Goal: Task Accomplishment & Management: Manage account settings

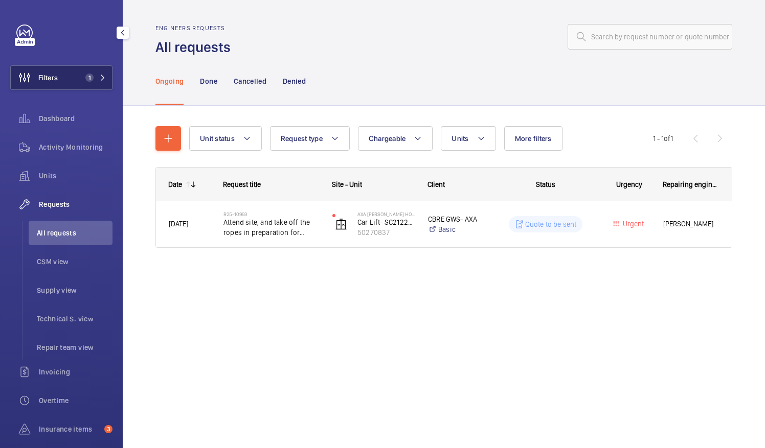
click at [56, 77] on span "Filters" at bounding box center [47, 78] width 19 height 10
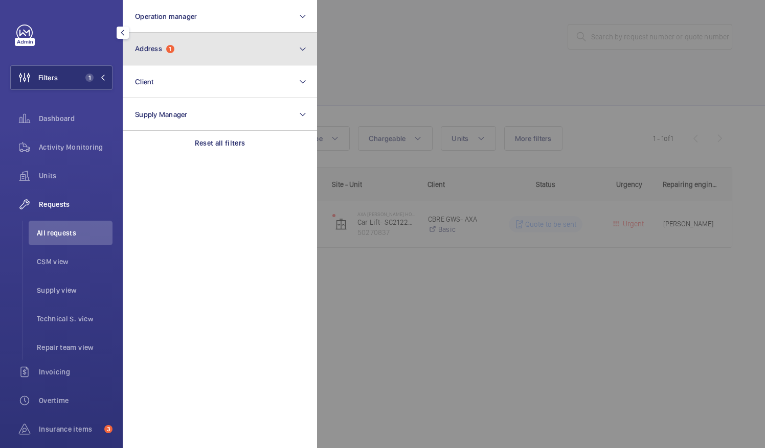
drag, startPoint x: 209, startPoint y: 47, endPoint x: 199, endPoint y: 58, distance: 14.9
click at [209, 47] on button "Address 1" at bounding box center [220, 49] width 194 height 33
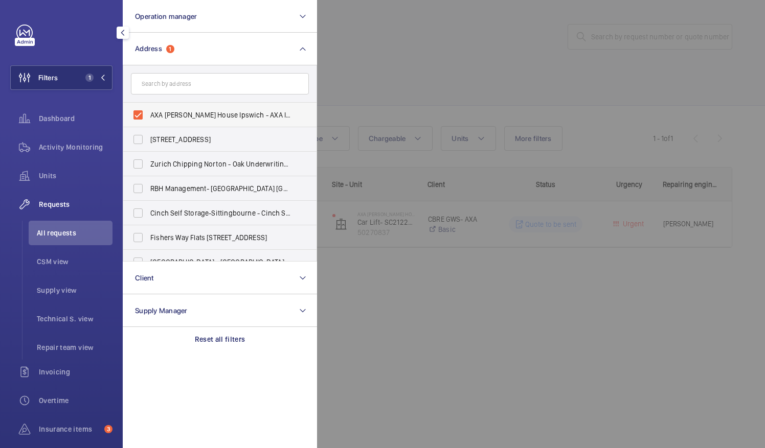
click at [141, 112] on label "AXA [PERSON_NAME] House Ipswich - AXA Insurance, [GEOGRAPHIC_DATA] IP1 2AN" at bounding box center [212, 115] width 178 height 25
click at [141, 112] on input "AXA [PERSON_NAME] House Ipswich - AXA Insurance, [GEOGRAPHIC_DATA] IP1 2AN" at bounding box center [138, 115] width 20 height 20
checkbox input "false"
click at [169, 89] on input "text" at bounding box center [220, 83] width 178 height 21
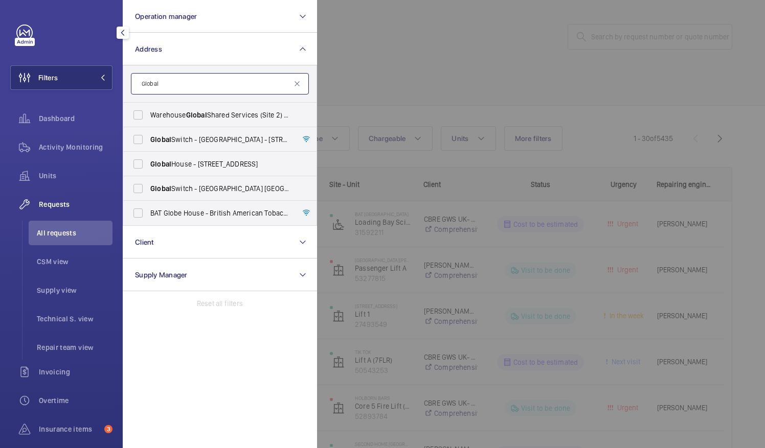
type input "Global"
click at [374, 77] on div at bounding box center [699, 224] width 765 height 448
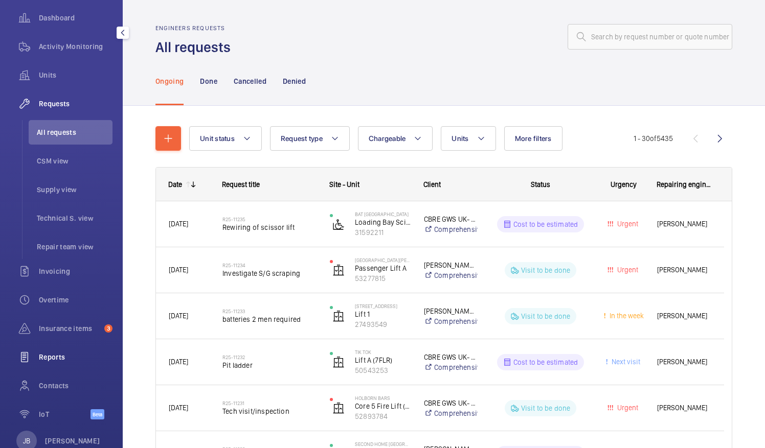
scroll to position [128, 0]
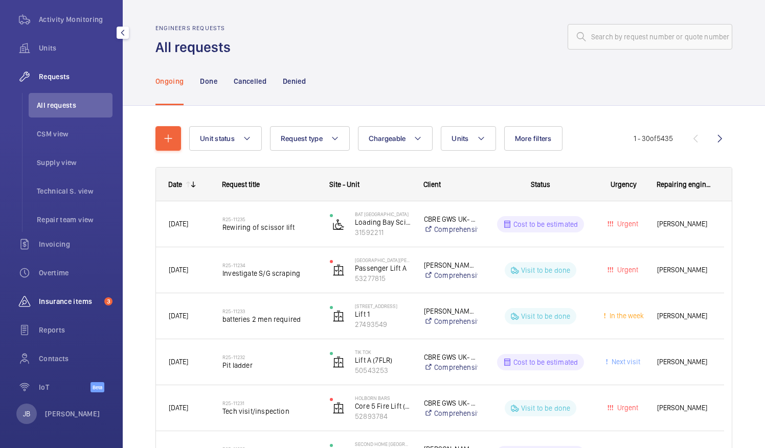
click at [64, 303] on span "Insurance items" at bounding box center [69, 301] width 61 height 10
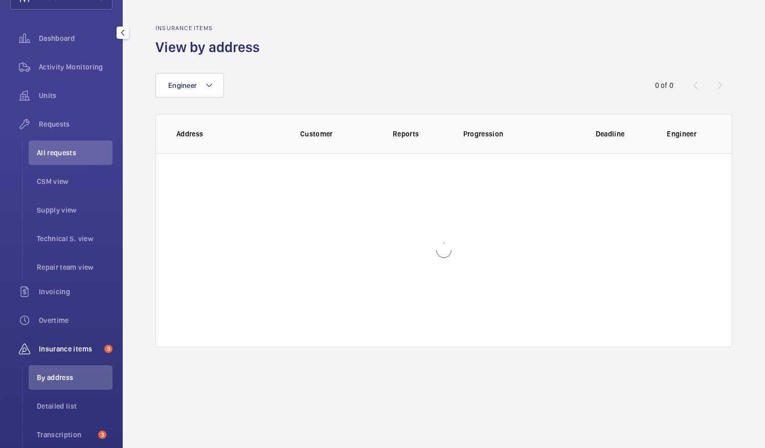
scroll to position [71, 0]
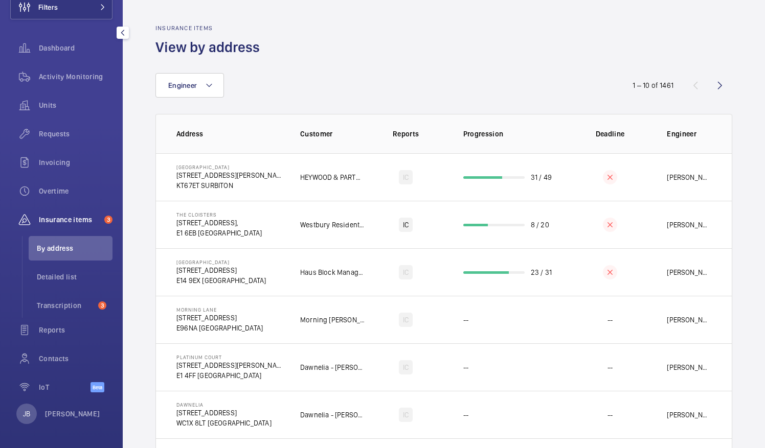
click at [339, 84] on div "Engineer" at bounding box center [382, 85] width 454 height 25
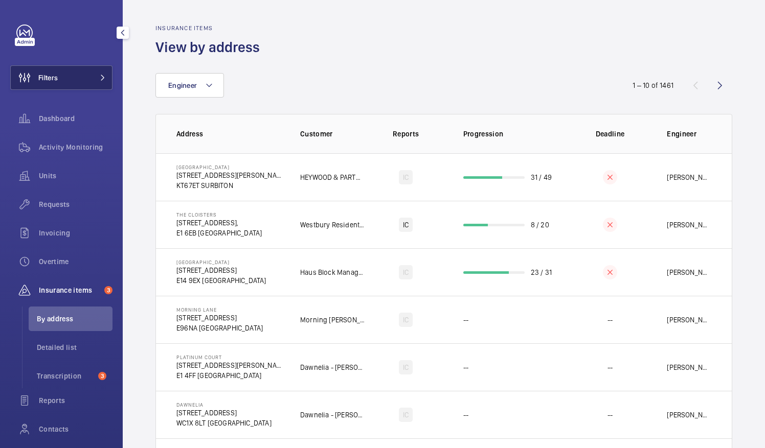
click at [45, 81] on span "Filters" at bounding box center [47, 78] width 19 height 10
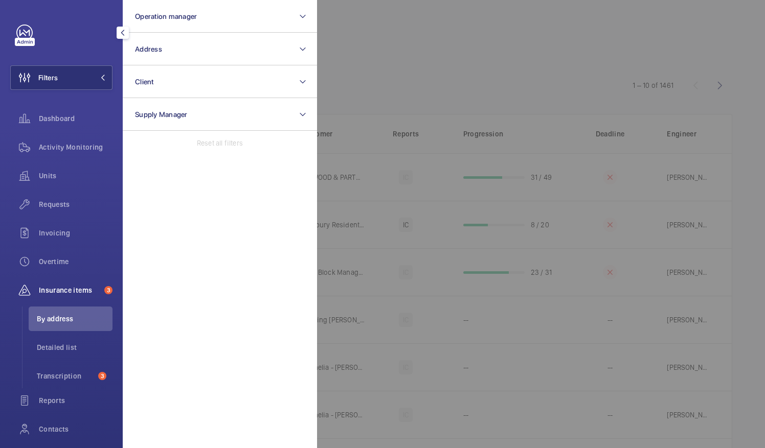
click at [403, 54] on div at bounding box center [699, 224] width 765 height 448
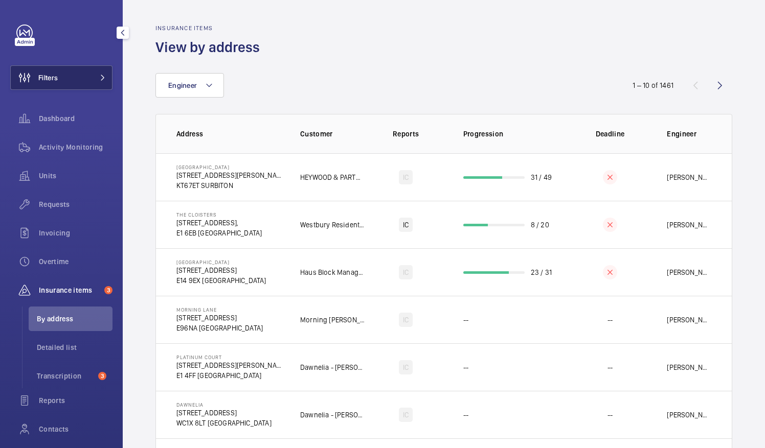
click at [55, 78] on span "Filters" at bounding box center [47, 78] width 19 height 10
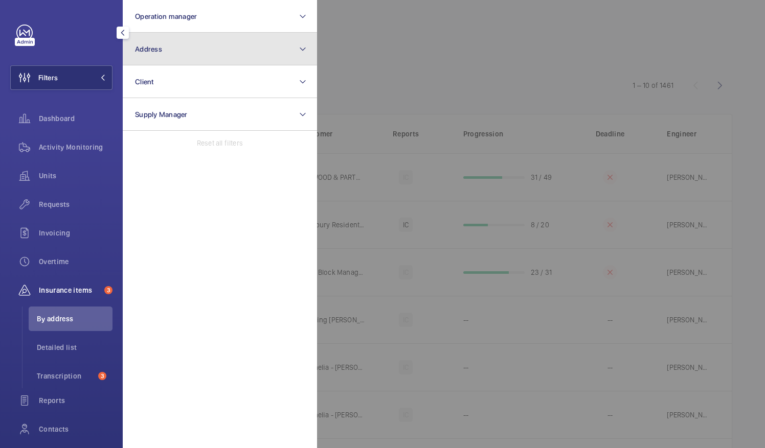
click at [178, 46] on button "Address" at bounding box center [220, 49] width 194 height 33
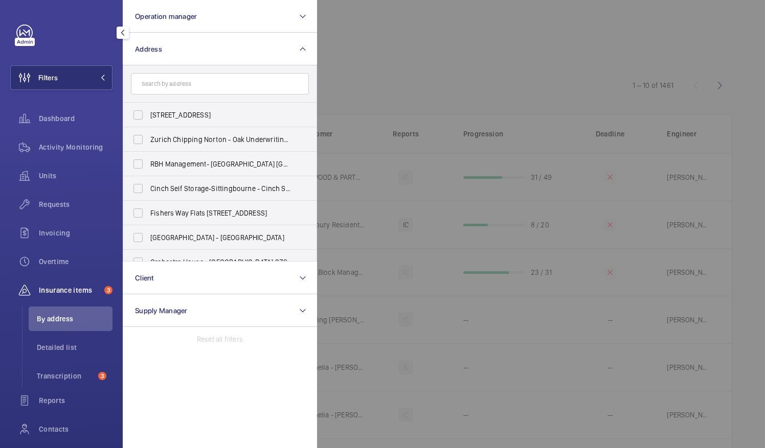
click at [395, 59] on div at bounding box center [699, 224] width 765 height 448
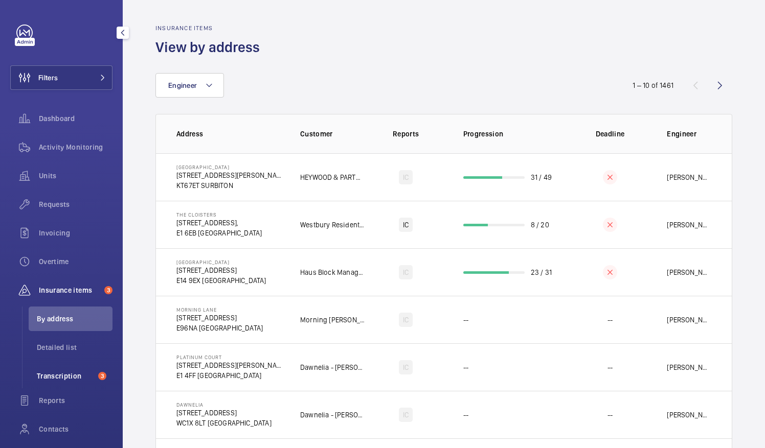
click at [62, 374] on span "Transcription" at bounding box center [65, 376] width 57 height 10
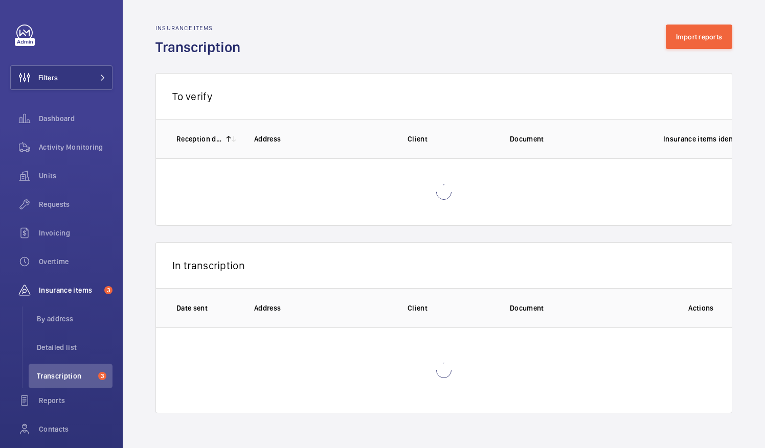
click at [671, 52] on div "Insurance items Transcription Import reports" at bounding box center [443, 41] width 577 height 32
click at [683, 43] on button "Import reports" at bounding box center [699, 37] width 67 height 25
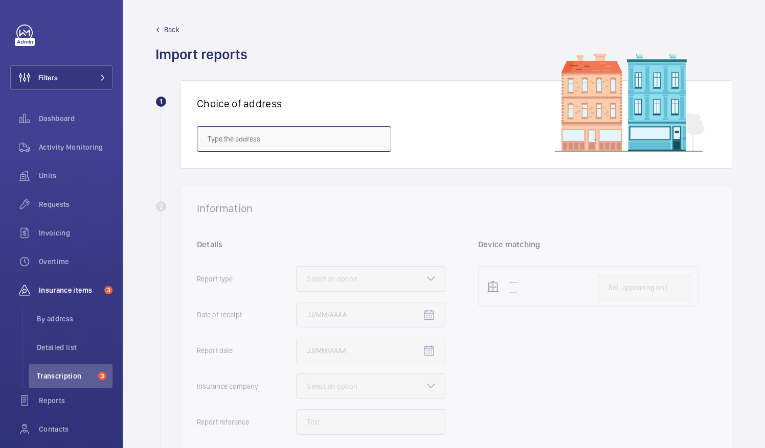
click at [282, 134] on input "text" at bounding box center [294, 139] width 194 height 26
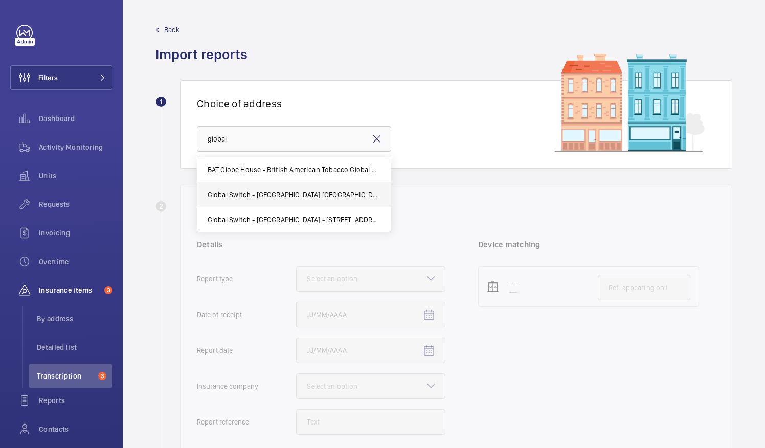
click at [278, 197] on span "Global Switch - [GEOGRAPHIC_DATA] [GEOGRAPHIC_DATA]" at bounding box center [294, 195] width 173 height 10
type input "Global Switch - [GEOGRAPHIC_DATA] [GEOGRAPHIC_DATA]"
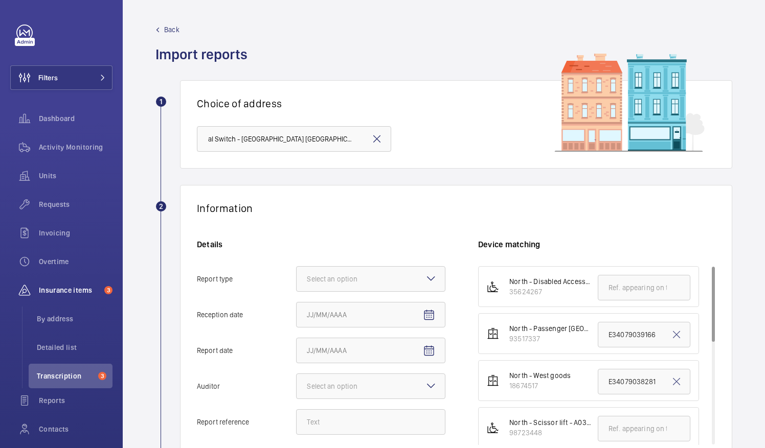
click at [375, 139] on mat-icon at bounding box center [377, 139] width 12 height 12
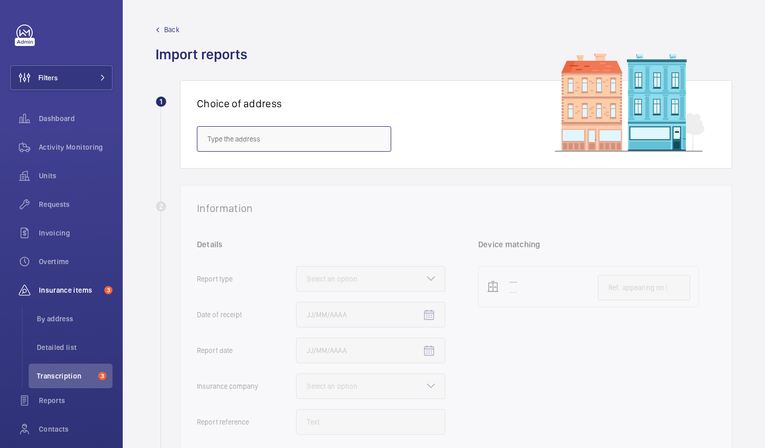
click at [236, 140] on input "text" at bounding box center [294, 139] width 194 height 26
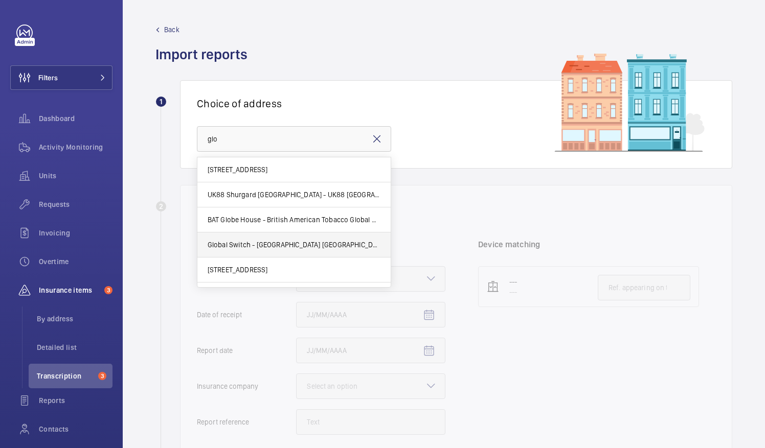
click at [262, 252] on mat-option "Global Switch - [GEOGRAPHIC_DATA] [GEOGRAPHIC_DATA]" at bounding box center [293, 245] width 193 height 25
type input "Global Switch - [GEOGRAPHIC_DATA] [GEOGRAPHIC_DATA]"
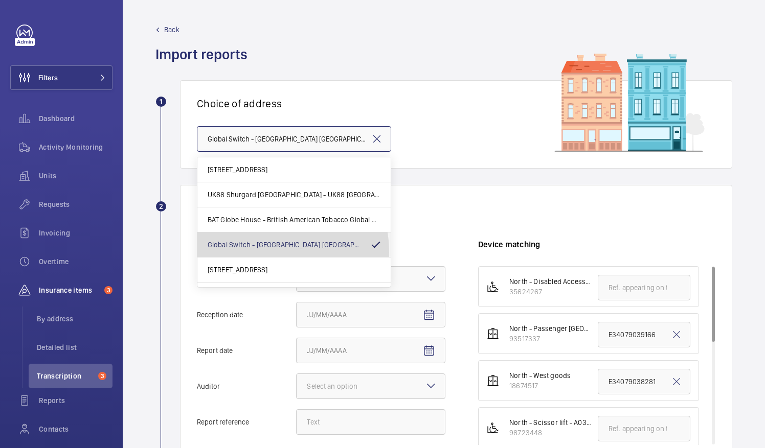
scroll to position [0, 56]
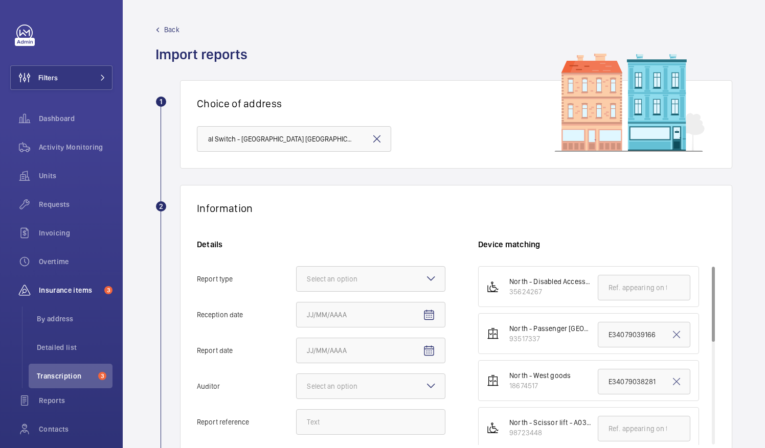
click at [502, 119] on img at bounding box center [604, 102] width 204 height 99
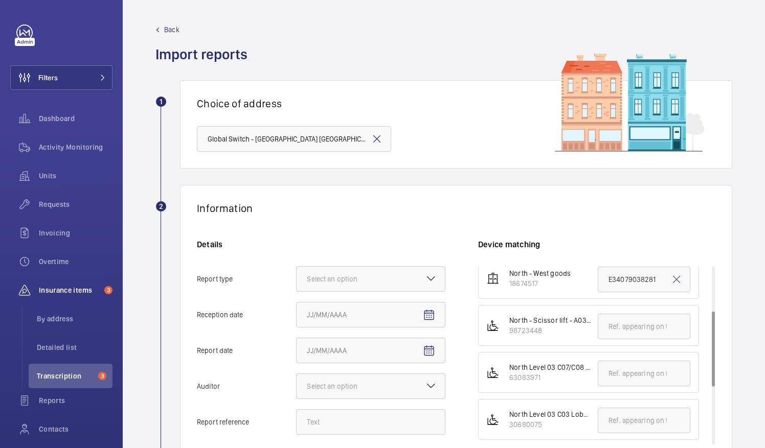
scroll to position [241, 0]
click at [304, 144] on input "Global Switch - [GEOGRAPHIC_DATA] [GEOGRAPHIC_DATA]" at bounding box center [294, 139] width 194 height 26
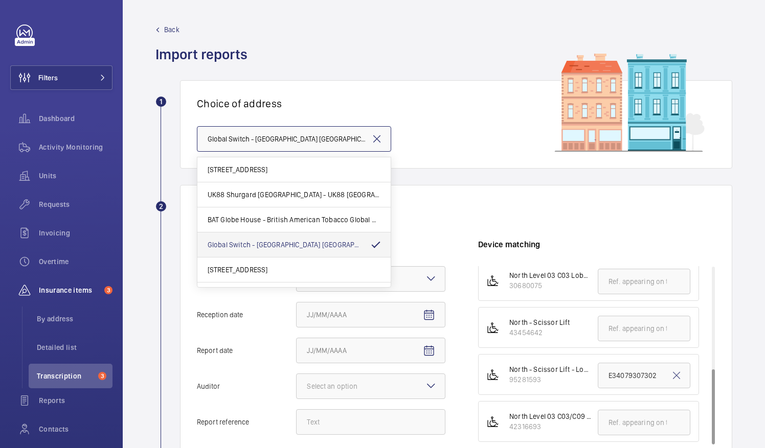
click at [383, 145] on input "Global Switch - [GEOGRAPHIC_DATA] [GEOGRAPHIC_DATA]" at bounding box center [294, 139] width 194 height 26
click at [381, 144] on mat-icon at bounding box center [377, 139] width 12 height 12
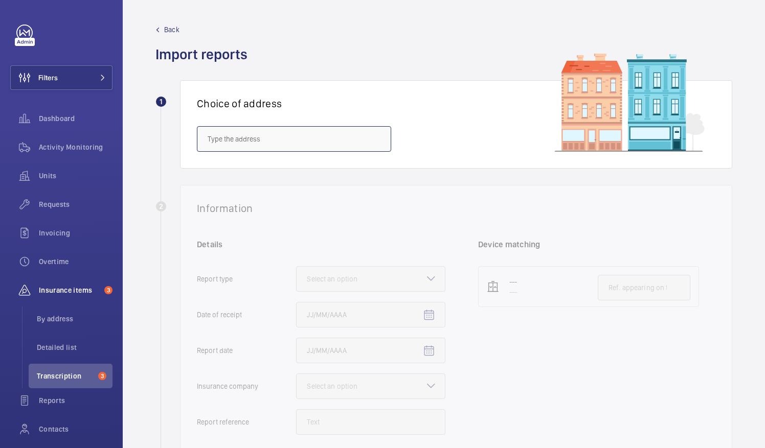
scroll to position [0, 0]
click at [257, 141] on input "text" at bounding box center [294, 139] width 194 height 26
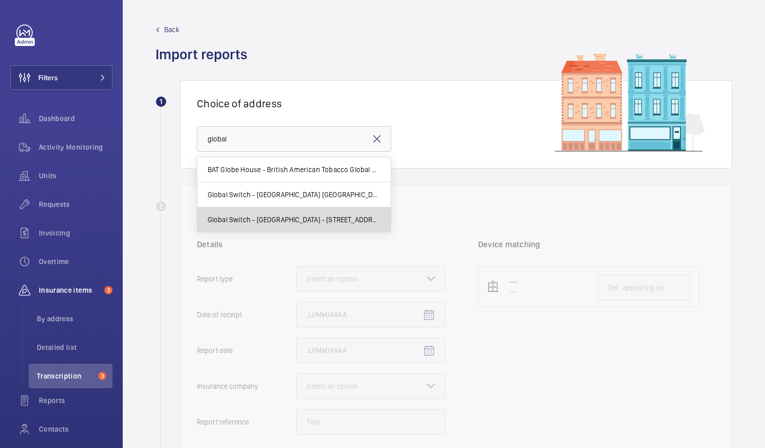
click at [309, 227] on mat-option "Global Switch - [GEOGRAPHIC_DATA] - [STREET_ADDRESS]" at bounding box center [293, 220] width 193 height 25
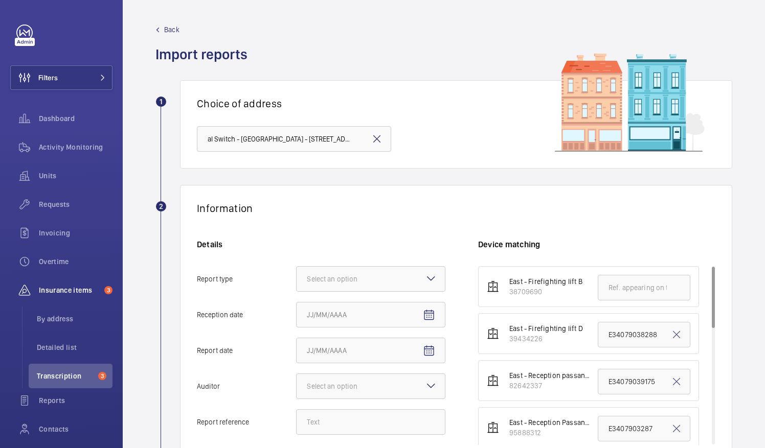
click at [458, 154] on div "Choice of address Global Switch - [GEOGRAPHIC_DATA] - [STREET_ADDRESS]" at bounding box center [456, 124] width 552 height 88
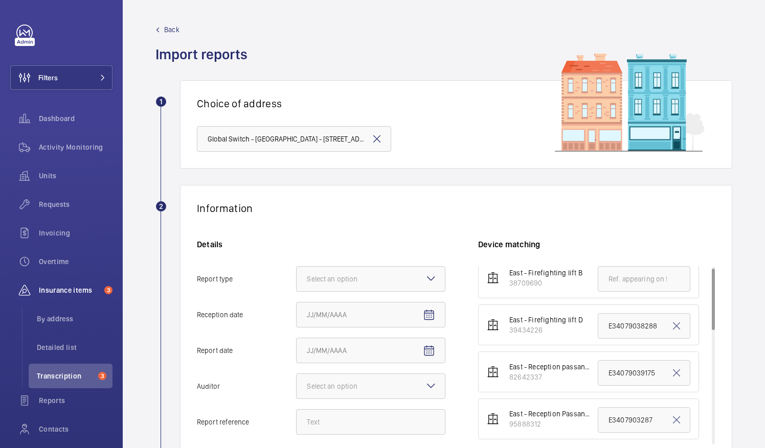
scroll to position [0, 0]
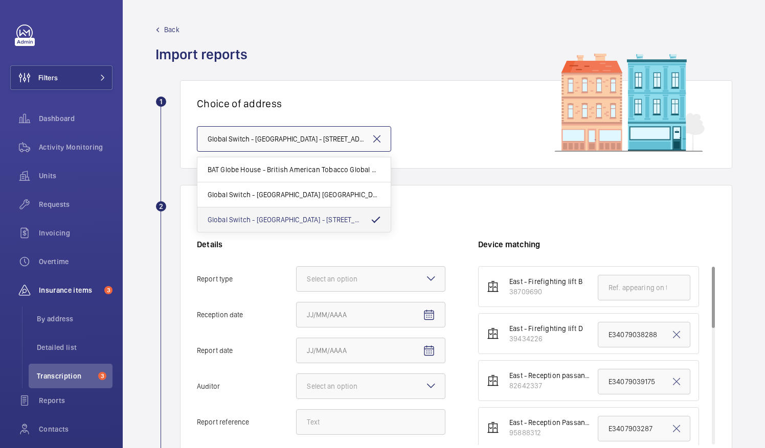
click at [359, 144] on input "Global Switch - [GEOGRAPHIC_DATA] - [STREET_ADDRESS]" at bounding box center [294, 139] width 194 height 26
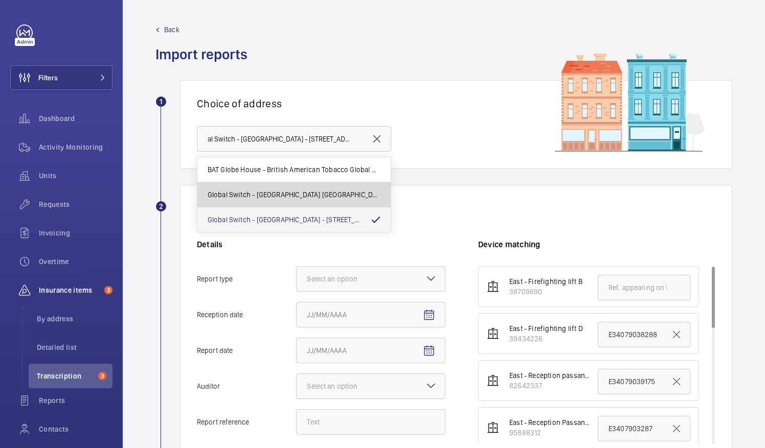
click at [300, 198] on span "Global Switch - [GEOGRAPHIC_DATA] [GEOGRAPHIC_DATA]" at bounding box center [294, 195] width 173 height 10
type input "Global Switch - [GEOGRAPHIC_DATA] [GEOGRAPHIC_DATA]"
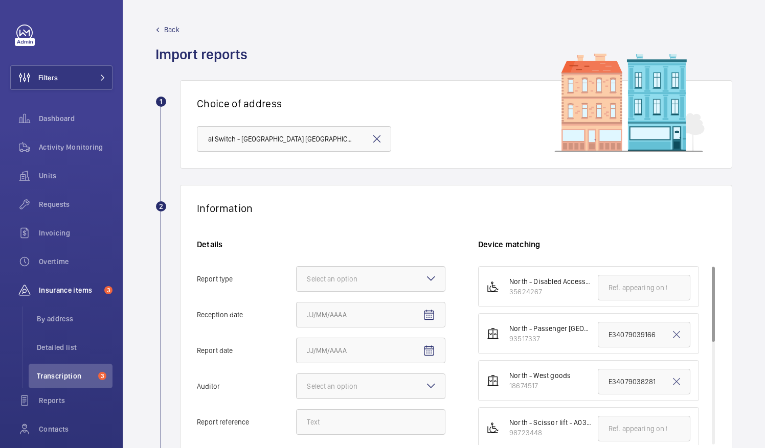
click at [518, 130] on img at bounding box center [604, 102] width 204 height 99
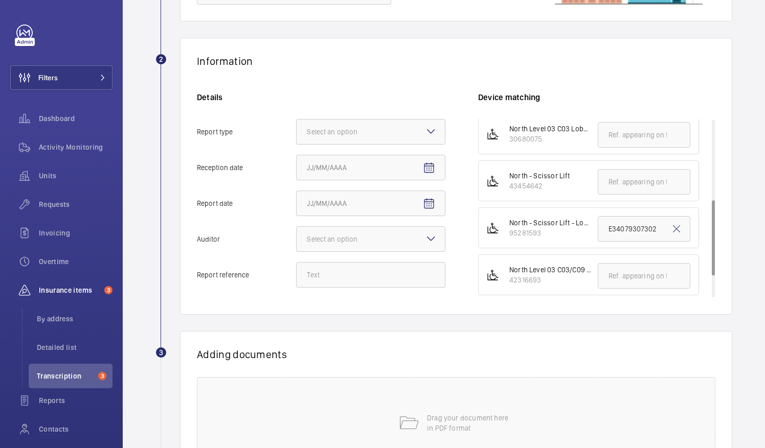
scroll to position [241, 0]
click at [541, 235] on li "North - Scissor Lift - Loading Bay 95281593 E34079307302" at bounding box center [588, 227] width 221 height 41
click at [69, 82] on button "Filters" at bounding box center [61, 77] width 102 height 25
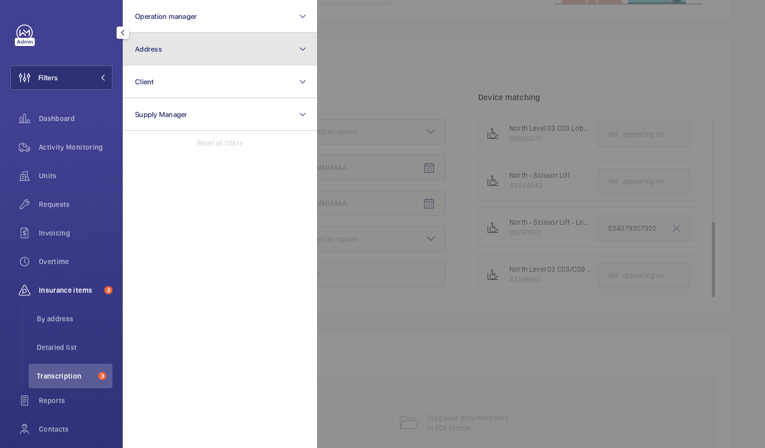
click at [191, 51] on button "Address" at bounding box center [220, 49] width 194 height 33
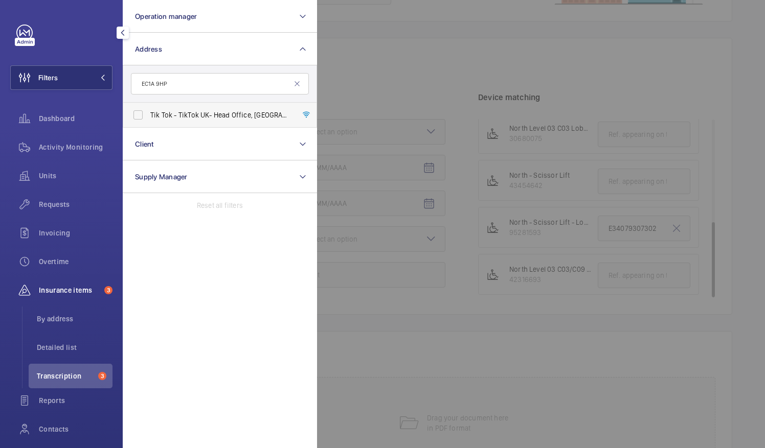
type input "EC1A 9HP"
click at [163, 117] on span "Tik Tok - TikTok UK- Head Office, [GEOGRAPHIC_DATA] 9HP" at bounding box center [220, 115] width 141 height 10
click at [148, 117] on input "Tik Tok - TikTok UK- Head Office, [GEOGRAPHIC_DATA] 9HP" at bounding box center [138, 115] width 20 height 20
checkbox input "true"
drag, startPoint x: 372, startPoint y: 57, endPoint x: 366, endPoint y: 57, distance: 6.2
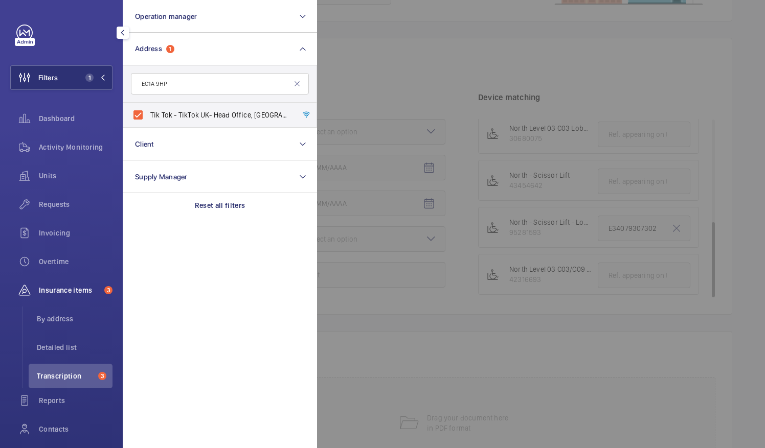
click at [373, 57] on div at bounding box center [699, 224] width 765 height 448
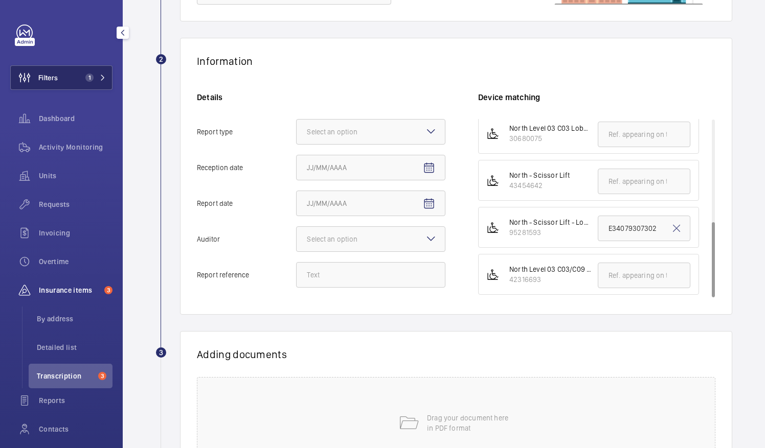
click at [52, 67] on span "Filters" at bounding box center [34, 77] width 47 height 25
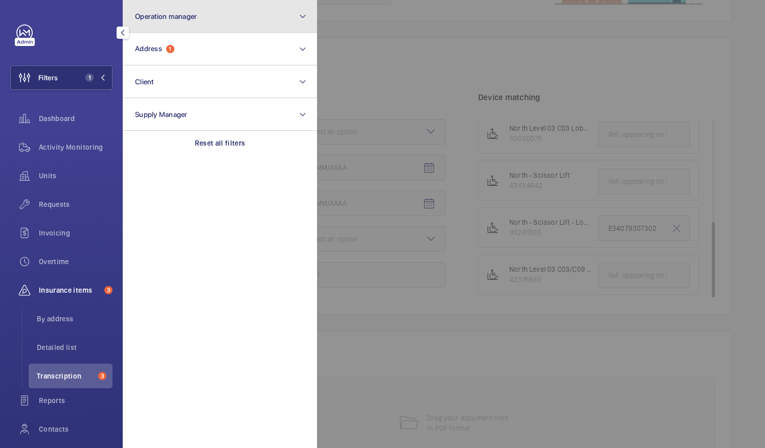
click at [215, 14] on button "Operation manager" at bounding box center [220, 16] width 194 height 33
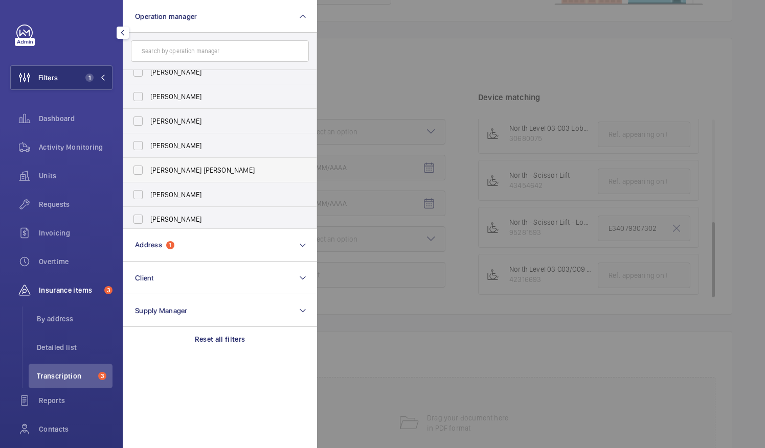
scroll to position [51, 0]
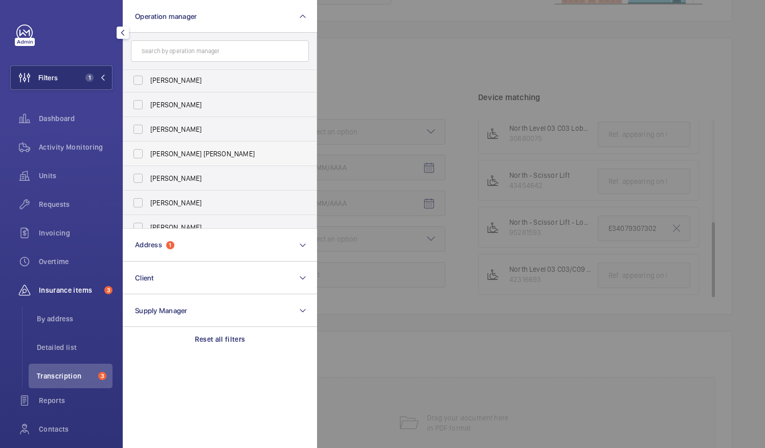
click at [143, 152] on label "[PERSON_NAME] [PERSON_NAME]" at bounding box center [212, 154] width 178 height 25
click at [143, 152] on input "[PERSON_NAME] [PERSON_NAME]" at bounding box center [138, 154] width 20 height 20
checkbox input "true"
click at [360, 74] on div at bounding box center [699, 224] width 765 height 448
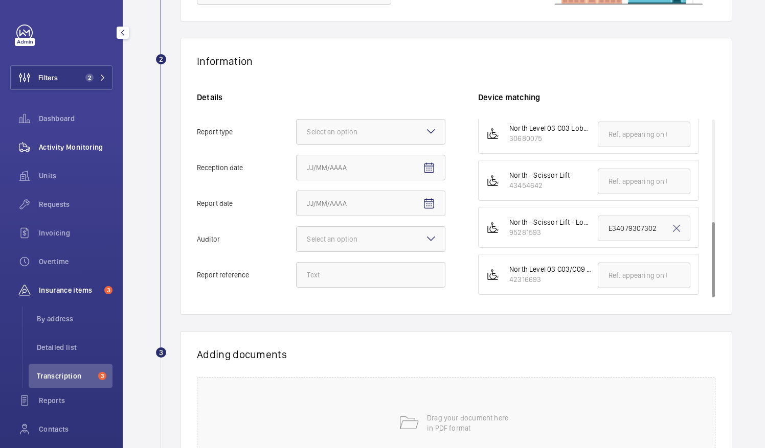
drag, startPoint x: 62, startPoint y: 142, endPoint x: 77, endPoint y: 142, distance: 14.8
click at [62, 142] on div "Activity Monitoring" at bounding box center [61, 147] width 102 height 25
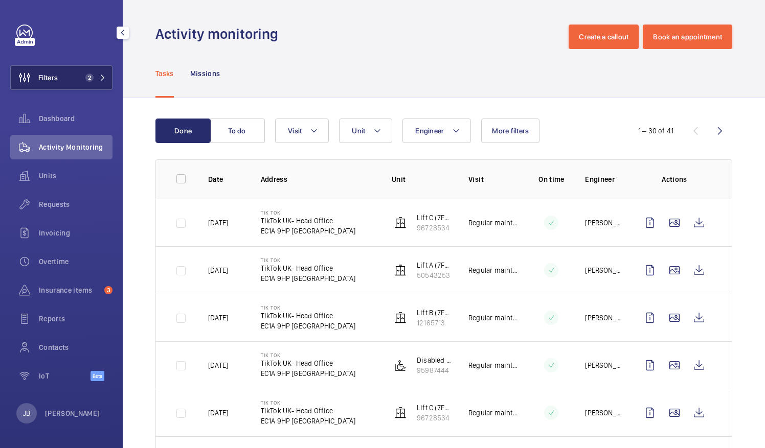
click at [56, 71] on span "Filters" at bounding box center [34, 77] width 47 height 25
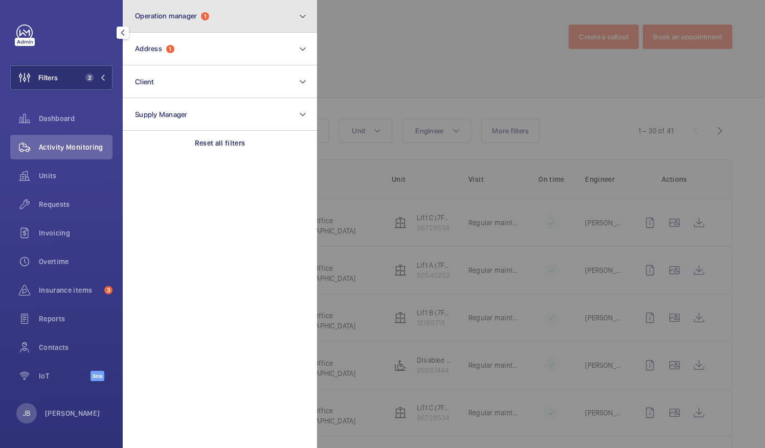
click at [230, 24] on button "Operation manager 1" at bounding box center [220, 16] width 194 height 33
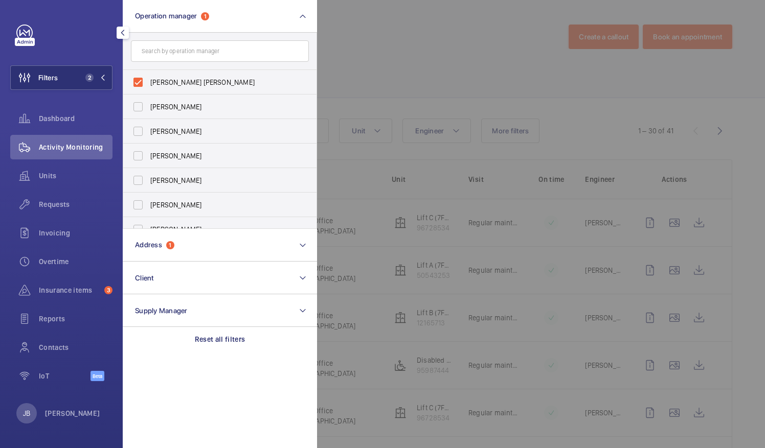
click at [374, 65] on div at bounding box center [699, 224] width 765 height 448
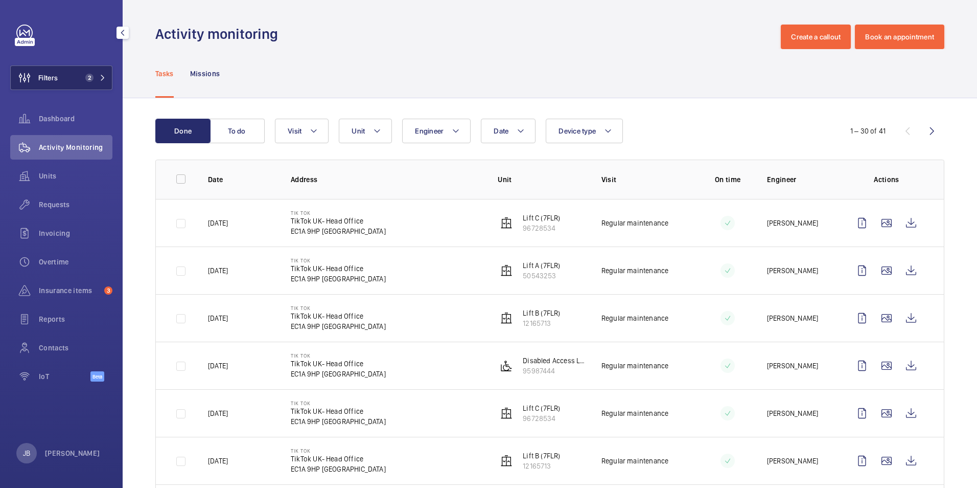
click at [70, 84] on button "Filters 2" at bounding box center [61, 77] width 102 height 25
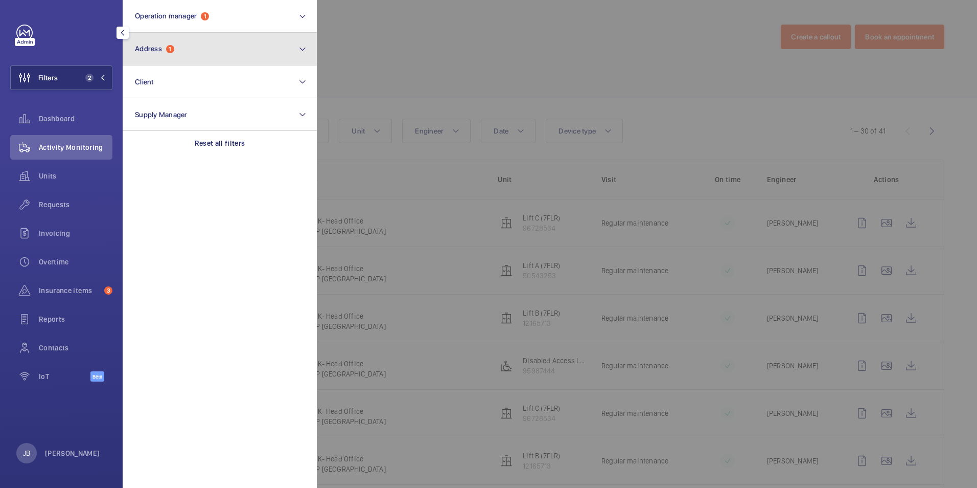
click at [203, 51] on button "Address 1" at bounding box center [220, 49] width 194 height 33
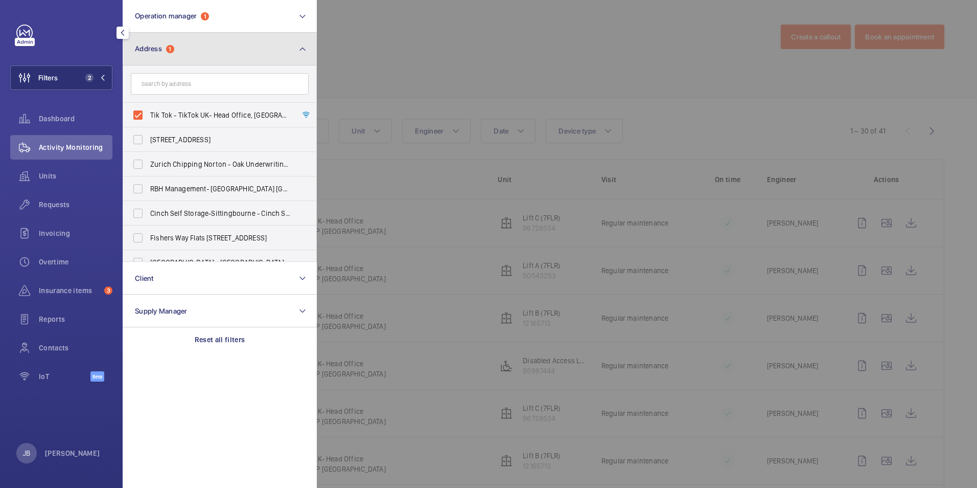
click at [211, 50] on button "Address 1" at bounding box center [220, 49] width 194 height 33
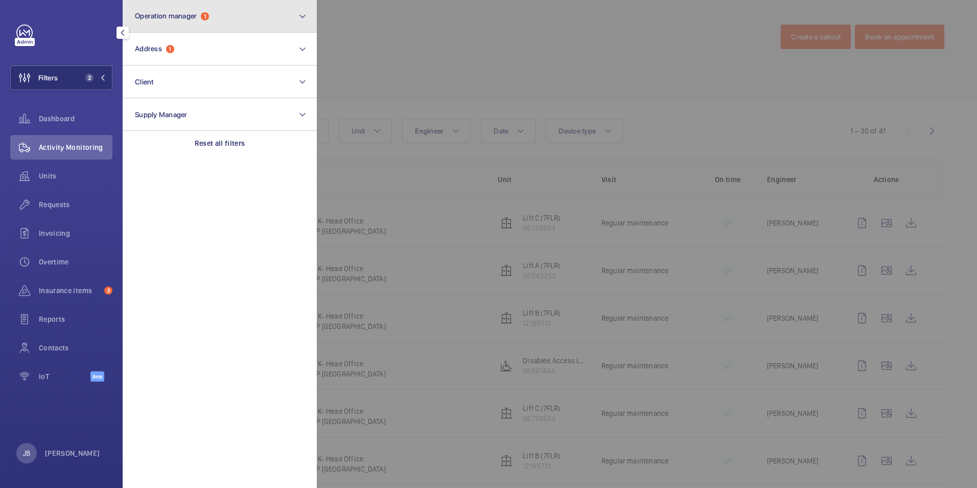
click at [201, 19] on span "Operation manager 1" at bounding box center [172, 16] width 74 height 9
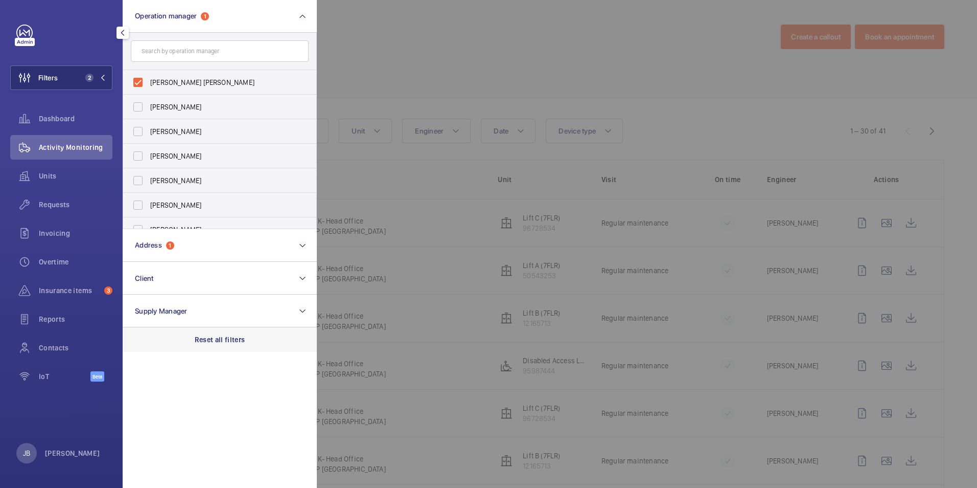
click at [200, 343] on p "Reset all filters" at bounding box center [220, 339] width 51 height 10
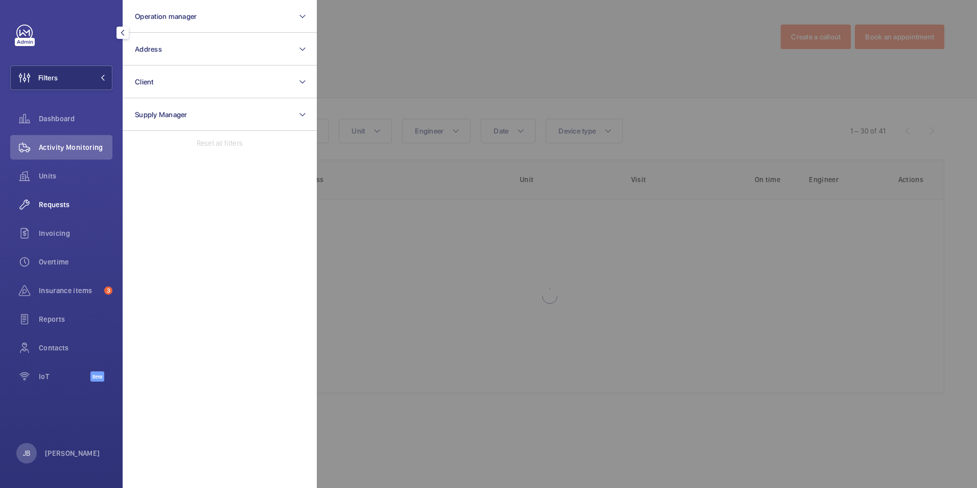
click at [56, 211] on div "Requests" at bounding box center [61, 204] width 102 height 25
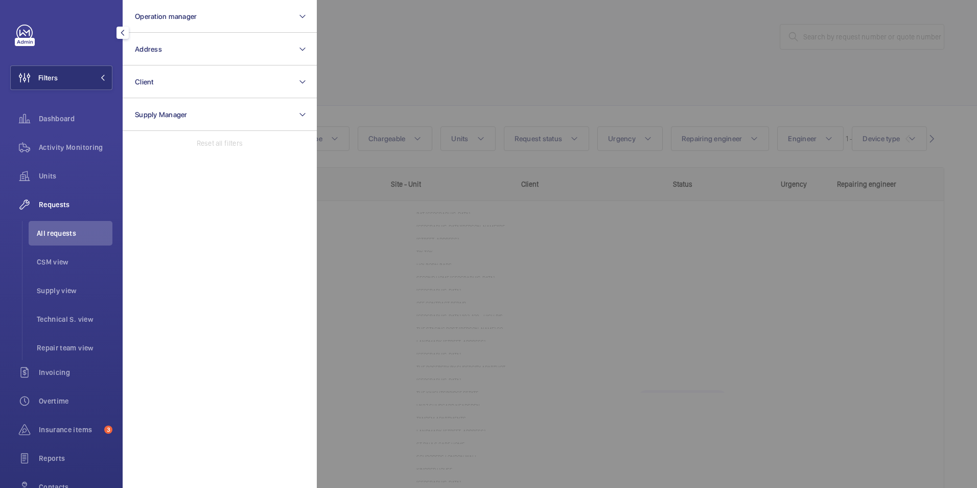
click at [399, 77] on div at bounding box center [805, 244] width 977 height 488
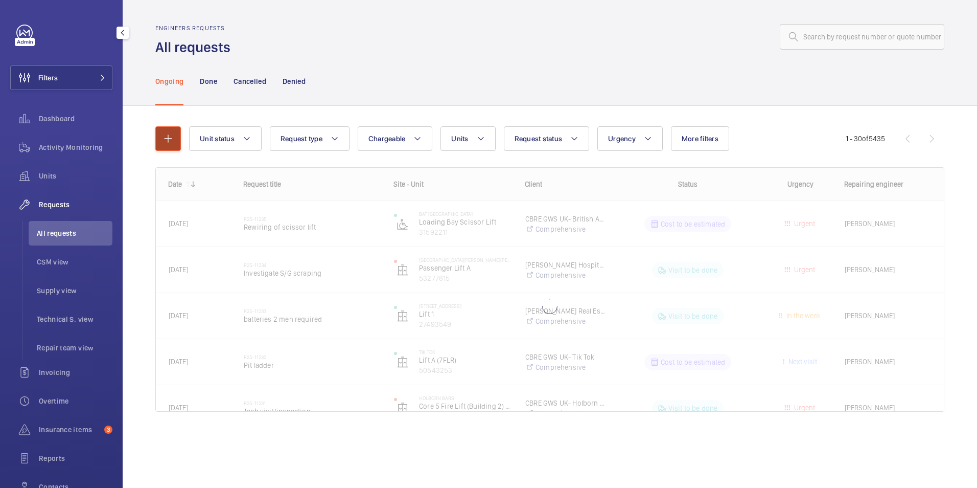
click at [167, 143] on mat-icon "button" at bounding box center [168, 138] width 12 height 12
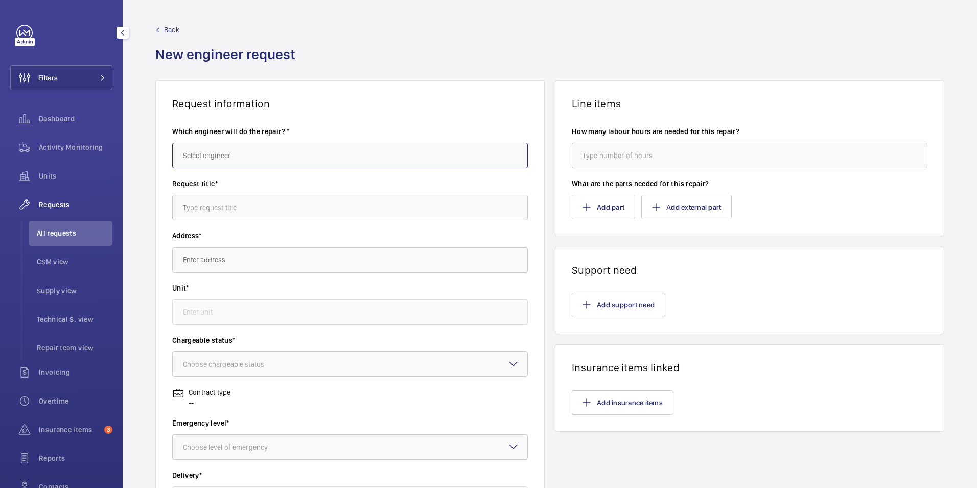
click at [280, 162] on input "text" at bounding box center [350, 156] width 356 height 26
click at [246, 192] on mat-option "[PERSON_NAME]" at bounding box center [348, 186] width 351 height 25
type input "[PERSON_NAME]"
click at [337, 204] on input "text" at bounding box center [350, 208] width 356 height 26
click at [216, 211] on input "text" at bounding box center [350, 208] width 356 height 26
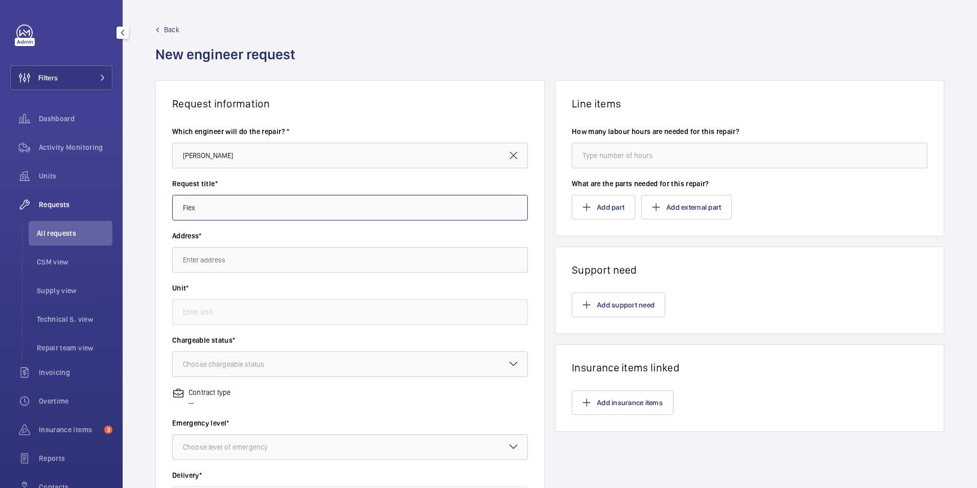
click at [180, 210] on input "Flex" at bounding box center [350, 208] width 356 height 26
type input "1.0mm Black Flex"
click at [263, 254] on input "text" at bounding box center [350, 260] width 356 height 26
click at [360, 261] on input "text" at bounding box center [350, 260] width 356 height 26
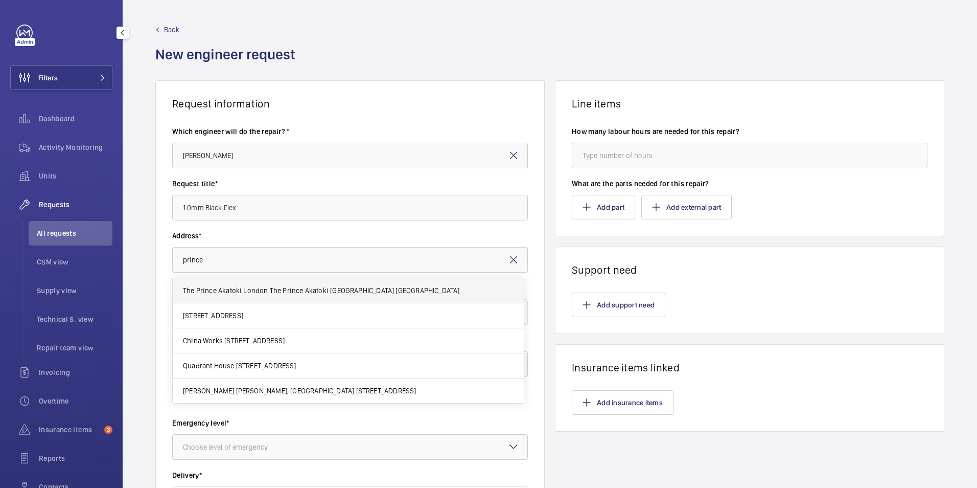
click at [350, 294] on span "The Prince Akatoki London The Prince Akatoki [GEOGRAPHIC_DATA] [GEOGRAPHIC_DATA]" at bounding box center [321, 290] width 277 height 10
type input "The Prince Akatoki London The Prince Akatoki [GEOGRAPHIC_DATA] [GEOGRAPHIC_DATA]"
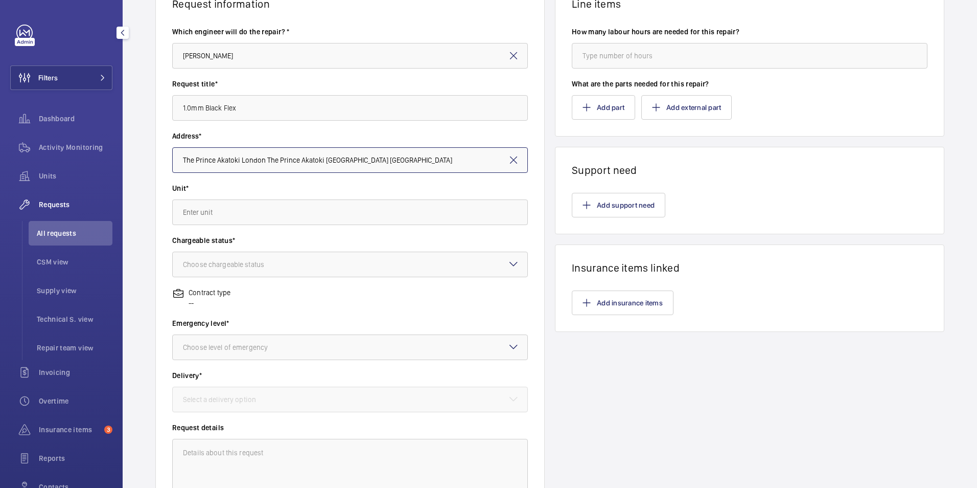
scroll to position [102, 0]
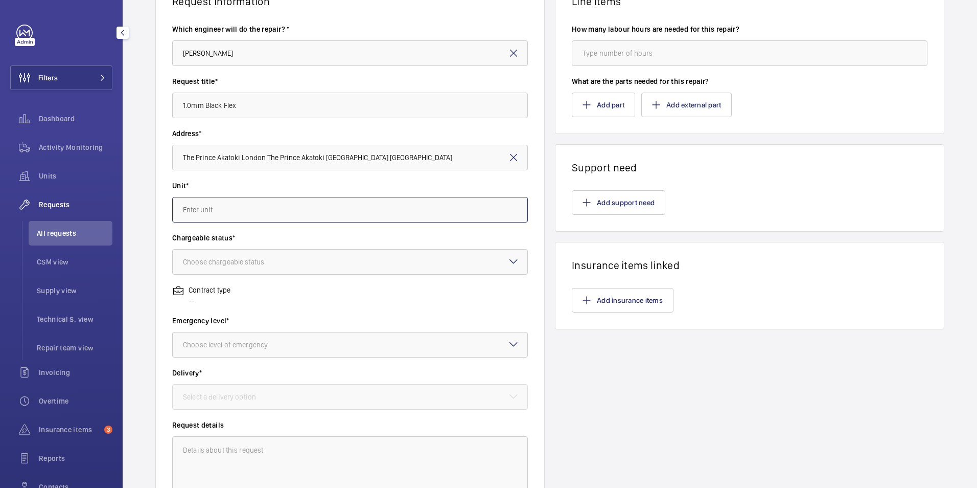
click at [337, 211] on input "text" at bounding box center [350, 210] width 356 height 26
click at [272, 245] on mat-option "77821720 - Hydraulic platform lift" at bounding box center [348, 240] width 351 height 25
type input "77821720 - Hydraulic platform lift"
click at [502, 262] on div "Choose chargeable status Chargeable Non chargeable" at bounding box center [350, 262] width 356 height 26
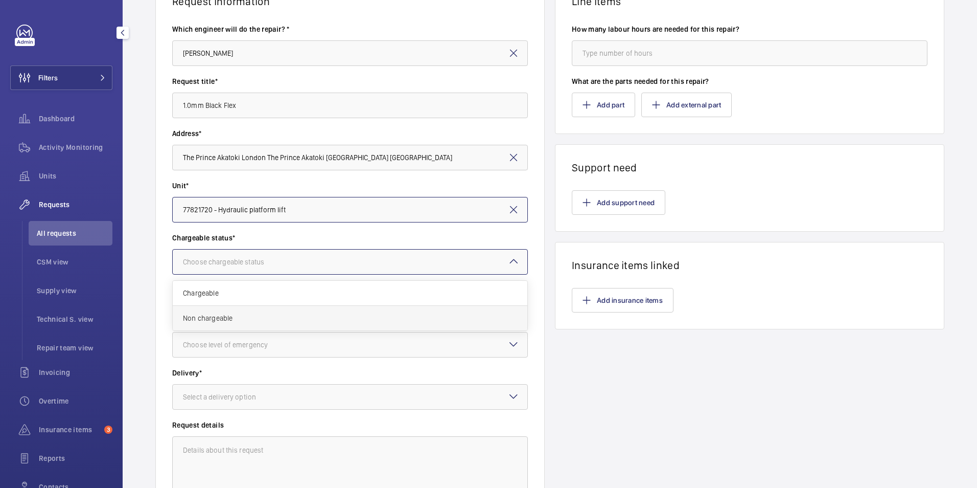
click at [244, 315] on span "Non chargeable" at bounding box center [350, 318] width 334 height 10
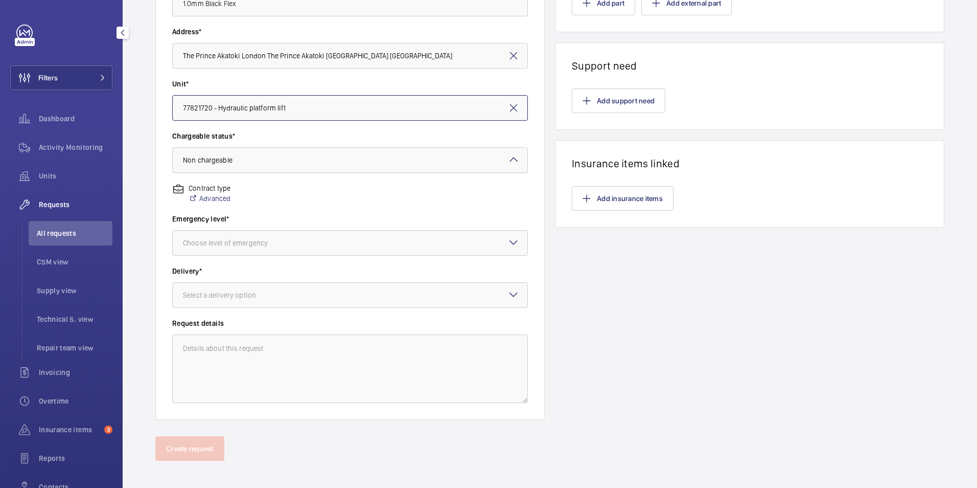
scroll to position [204, 0]
click at [503, 240] on div at bounding box center [350, 242] width 355 height 25
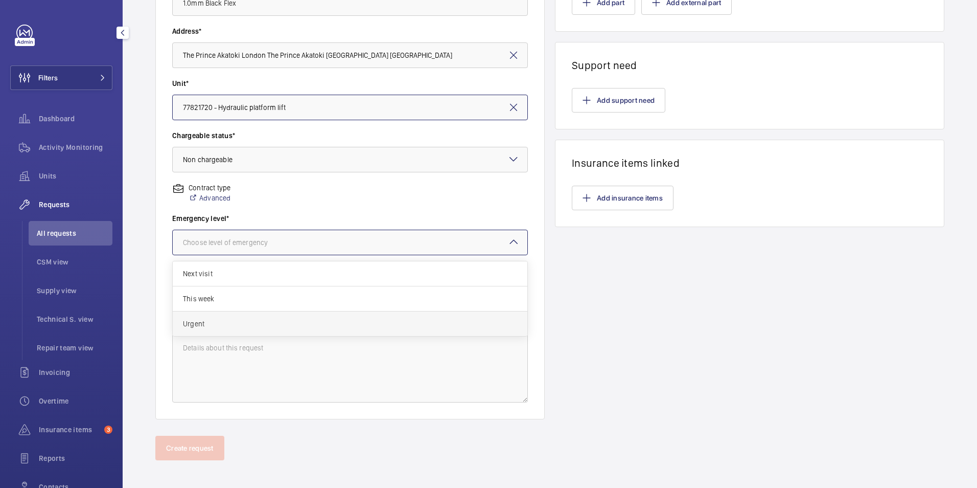
click at [211, 324] on span "Urgent" at bounding box center [350, 323] width 334 height 10
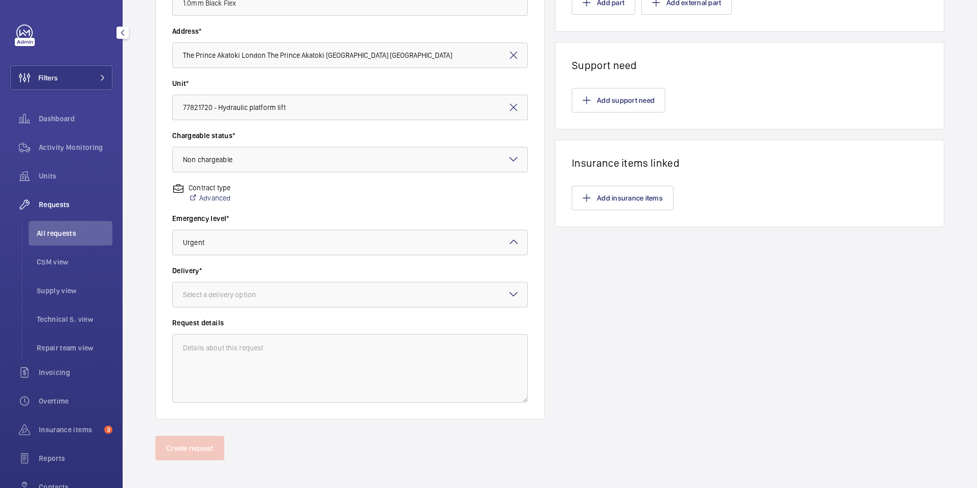
click at [508, 292] on mat-icon at bounding box center [514, 294] width 12 height 12
click at [263, 372] on span "London office" at bounding box center [350, 376] width 334 height 10
click at [272, 358] on textarea at bounding box center [350, 368] width 356 height 68
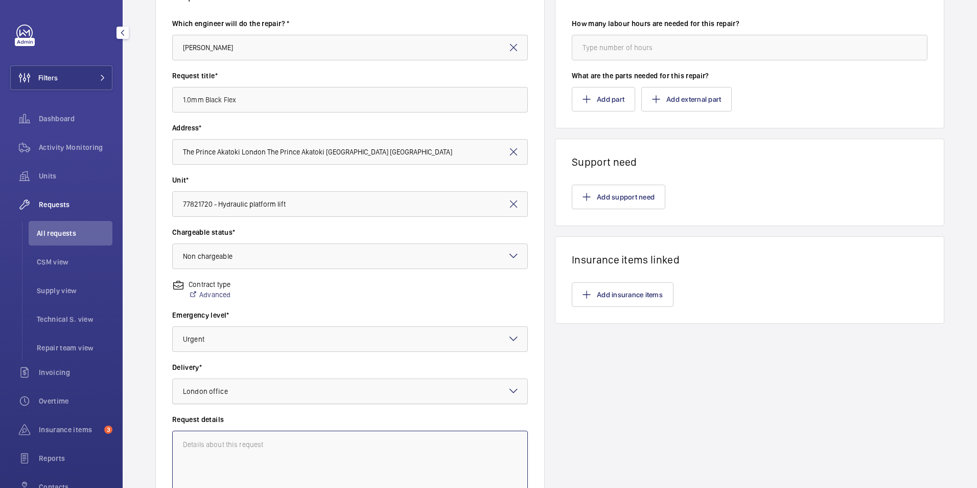
scroll to position [0, 0]
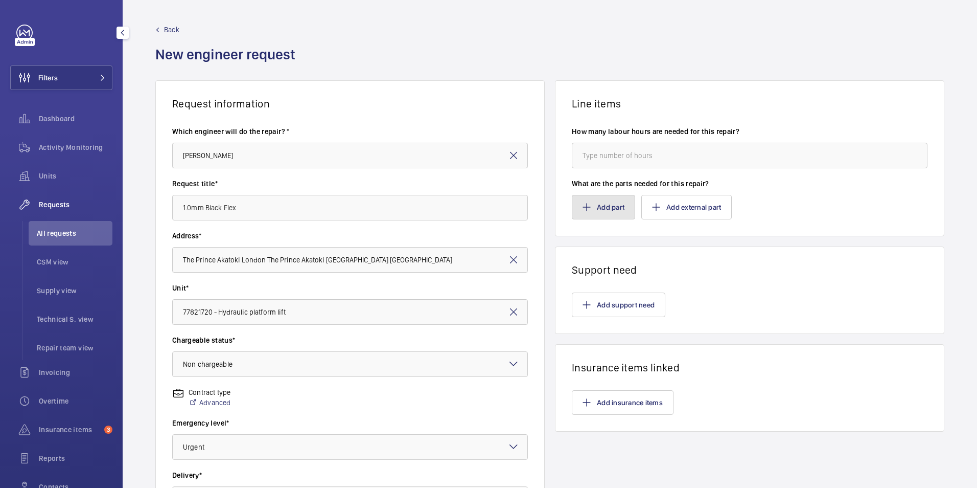
click at [605, 209] on button "Add part" at bounding box center [603, 207] width 63 height 25
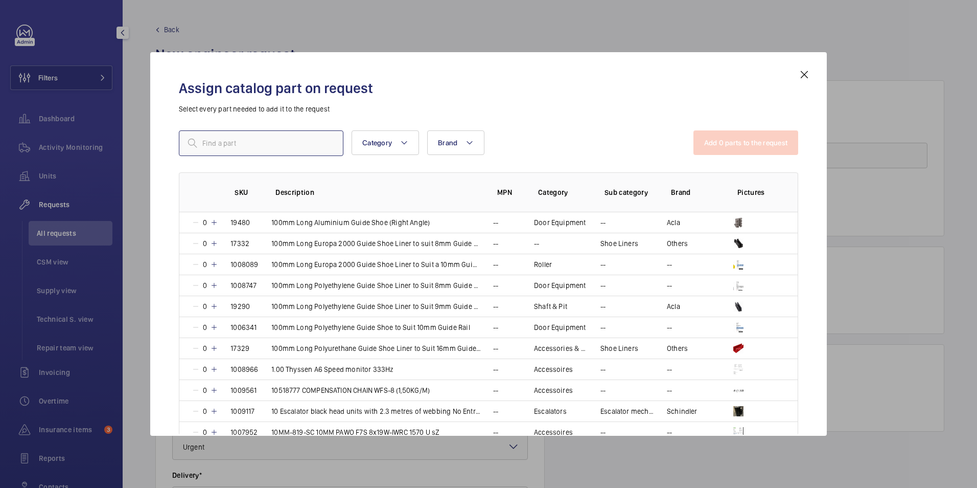
click at [232, 144] on input "text" at bounding box center [261, 143] width 165 height 26
drag, startPoint x: 199, startPoint y: 154, endPoint x: 204, endPoint y: 146, distance: 9.6
click at [199, 154] on input "text" at bounding box center [261, 143] width 165 height 26
paste input "General Purpose PVC Flex 318*Y"
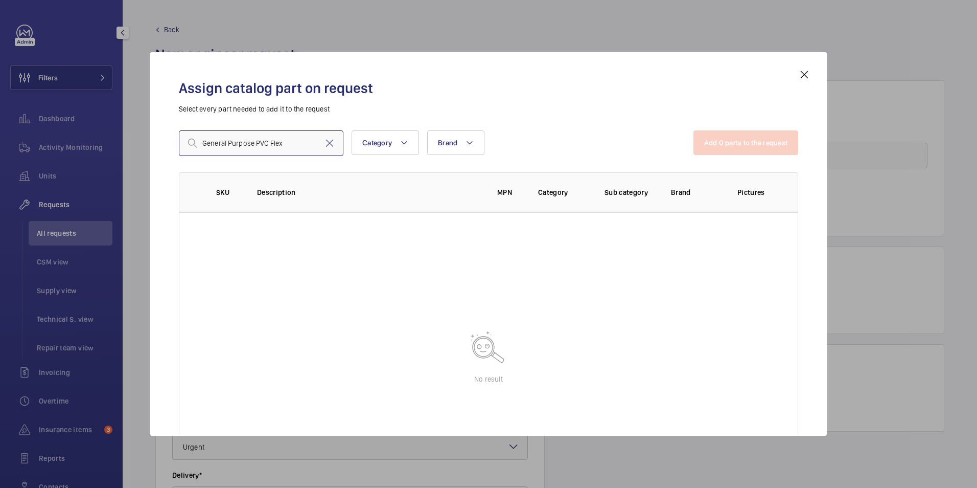
drag, startPoint x: 252, startPoint y: 142, endPoint x: 195, endPoint y: 141, distance: 57.3
click at [195, 141] on div "General Purpose PVC Flex" at bounding box center [261, 143] width 165 height 26
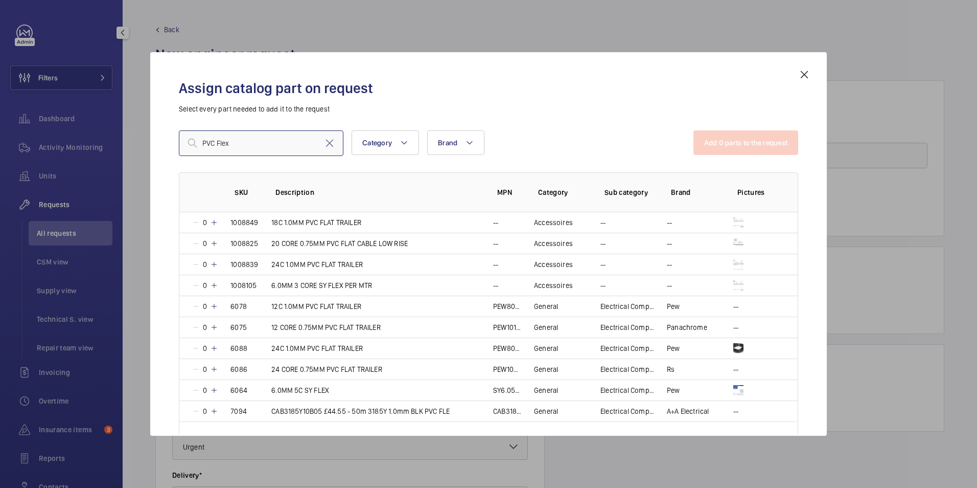
drag, startPoint x: 243, startPoint y: 141, endPoint x: 200, endPoint y: 141, distance: 43.4
click at [200, 141] on input "PVC Flex" at bounding box center [261, 143] width 165 height 26
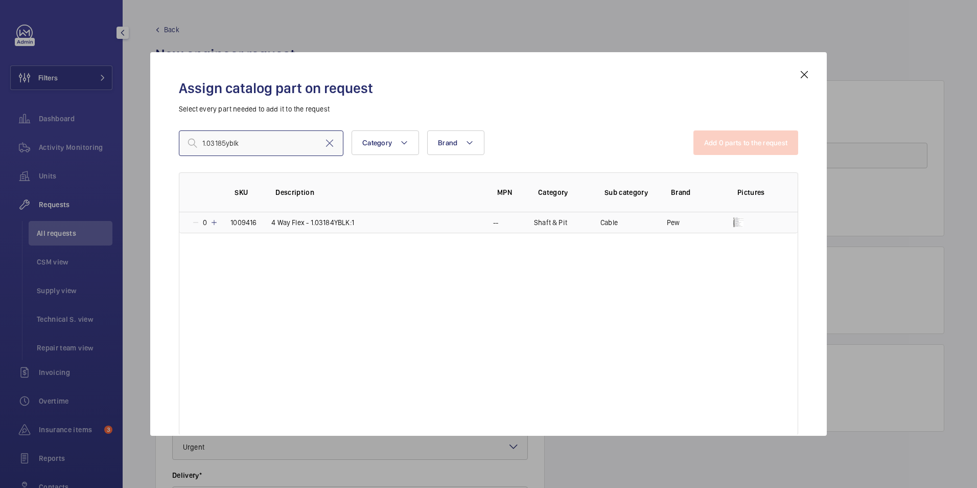
type input "1.03185yblk"
click at [263, 224] on td "4 Way Flex - 1.03184YBLK:1" at bounding box center [370, 222] width 222 height 21
click at [749, 134] on button "Add 1 parts to the request" at bounding box center [747, 142] width 104 height 25
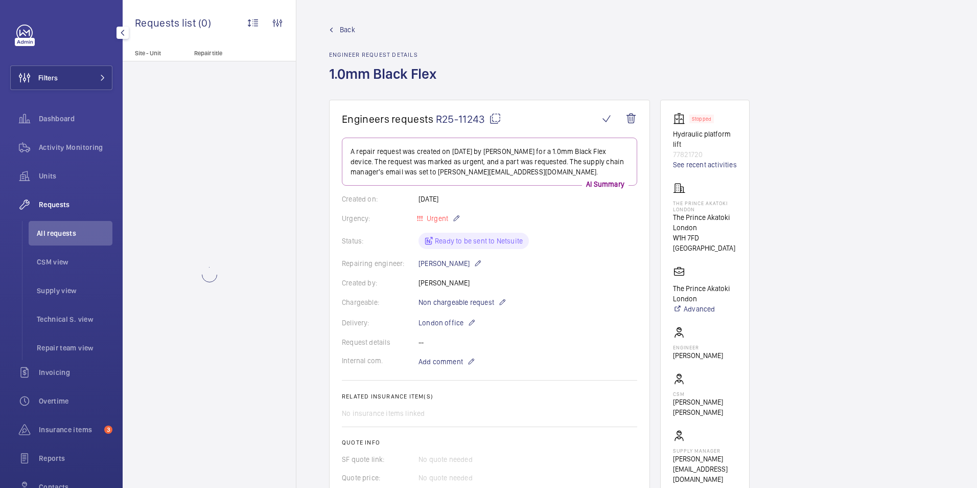
scroll to position [307, 0]
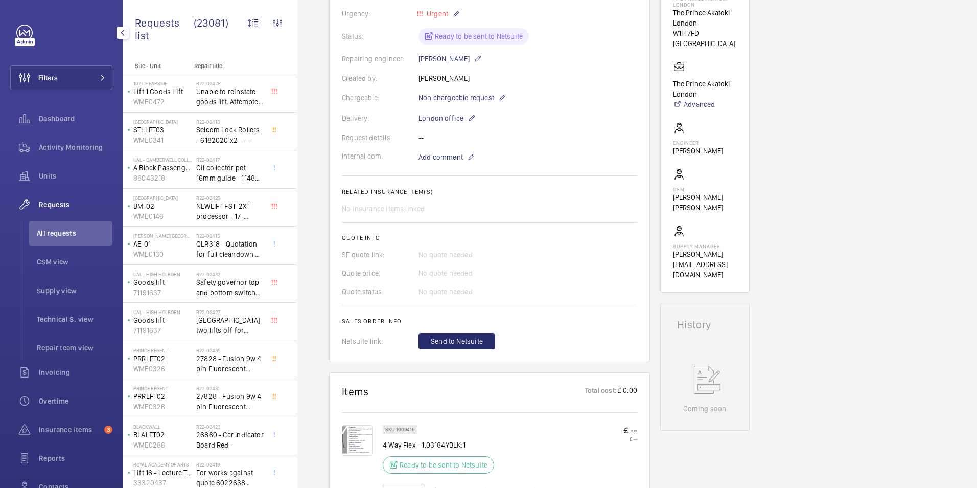
scroll to position [358, 0]
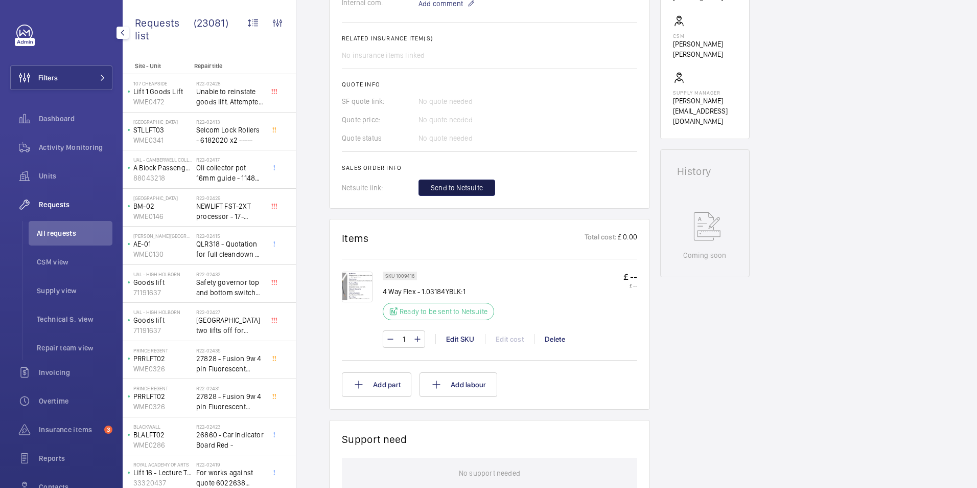
click at [456, 187] on span "Send to Netsuite" at bounding box center [457, 187] width 52 height 10
click at [457, 187] on div "Send to Netsuite" at bounding box center [528, 187] width 219 height 16
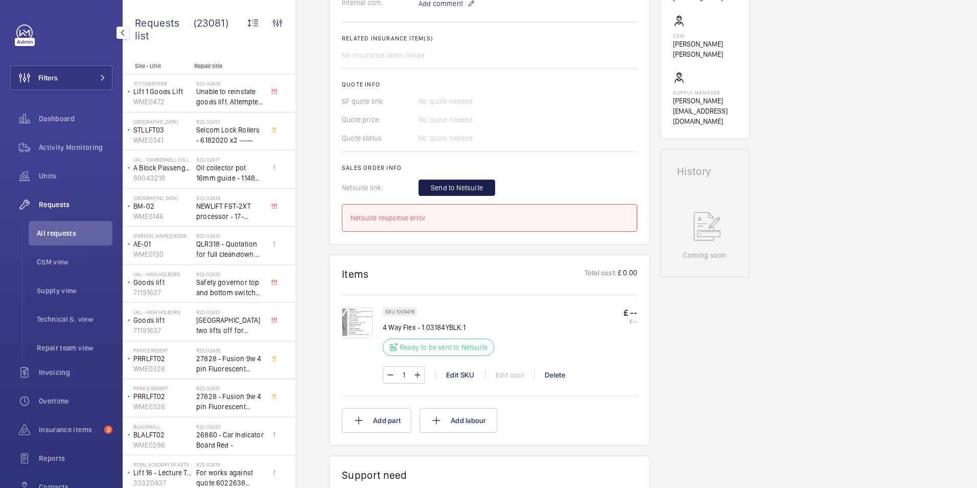
click at [455, 187] on span "Send to Netsuite" at bounding box center [457, 187] width 52 height 10
click at [461, 185] on span "Send to Netsuite" at bounding box center [457, 187] width 52 height 10
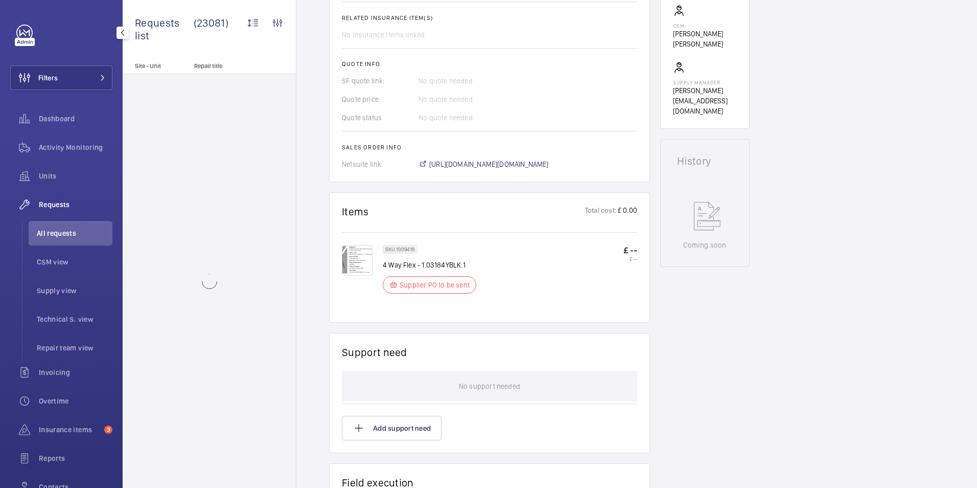
scroll to position [378, 0]
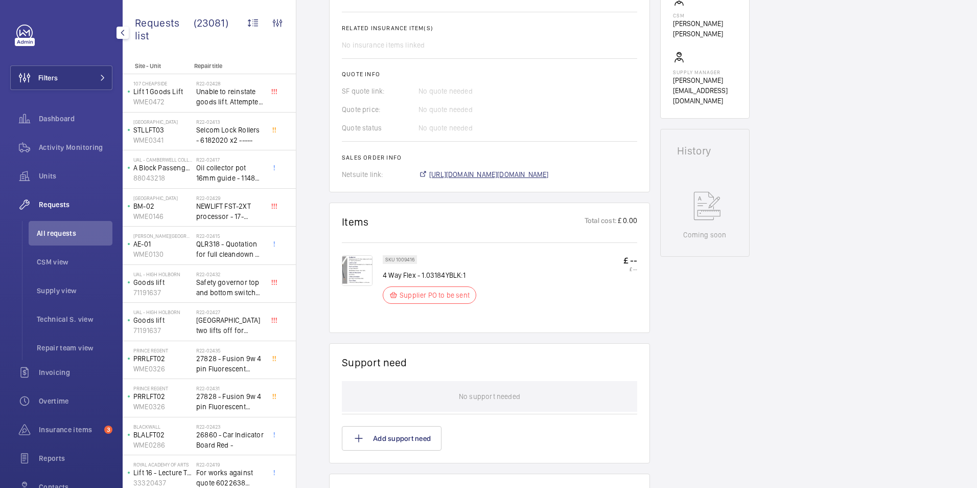
click at [480, 169] on span "[URL][DOMAIN_NAME][DOMAIN_NAME]" at bounding box center [489, 174] width 120 height 10
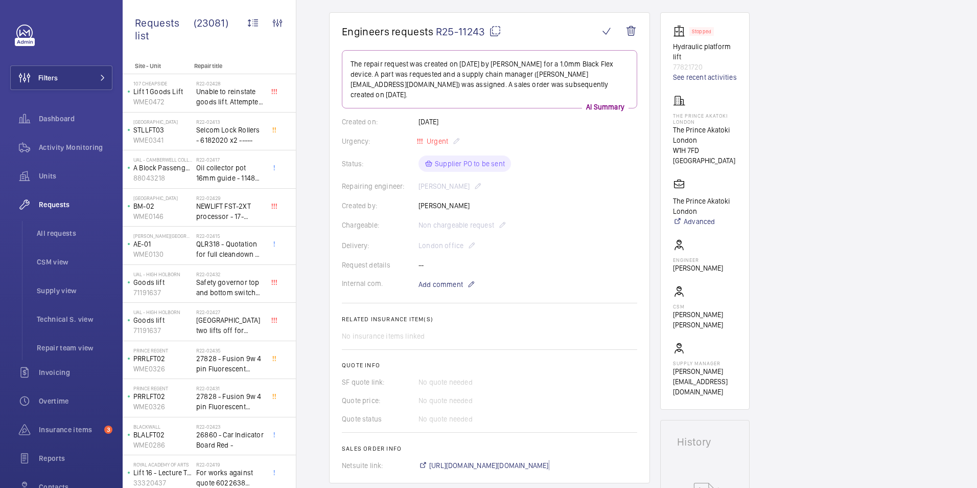
scroll to position [12, 0]
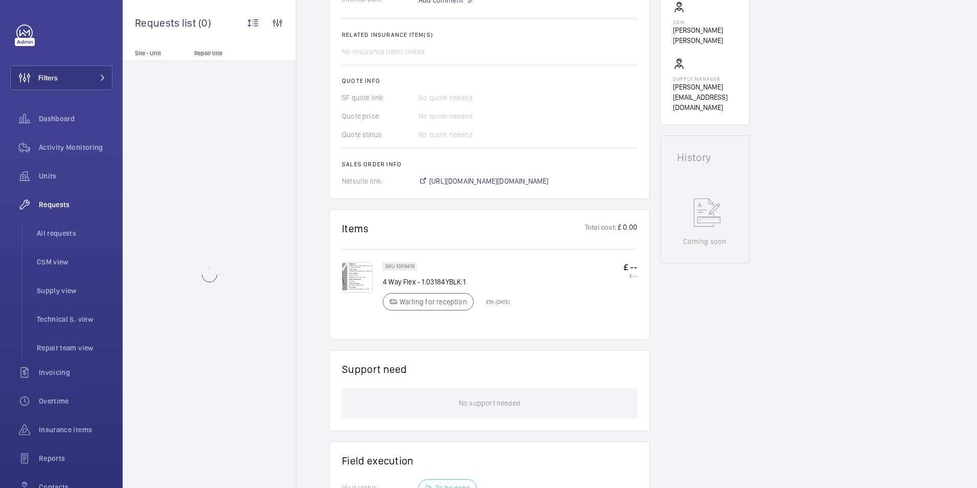
scroll to position [378, 0]
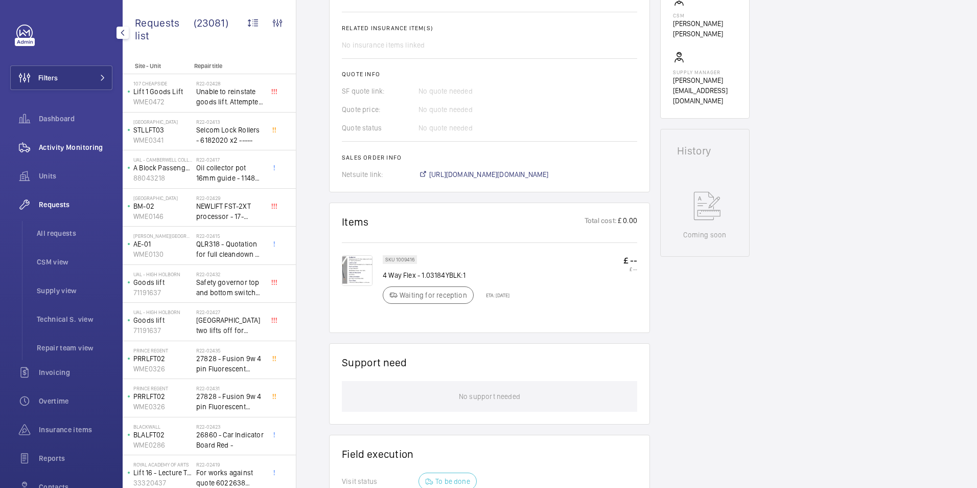
click at [59, 148] on span "Activity Monitoring" at bounding box center [76, 147] width 74 height 10
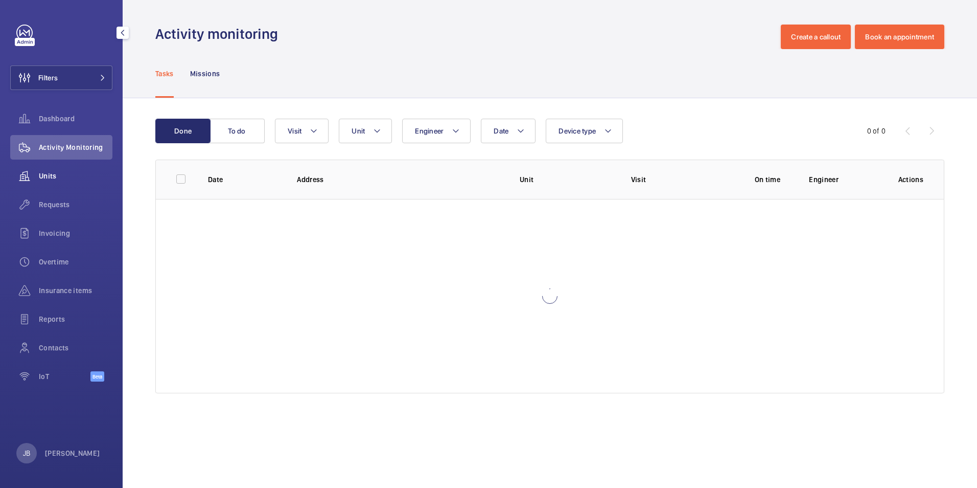
click at [46, 177] on span "Units" at bounding box center [76, 176] width 74 height 10
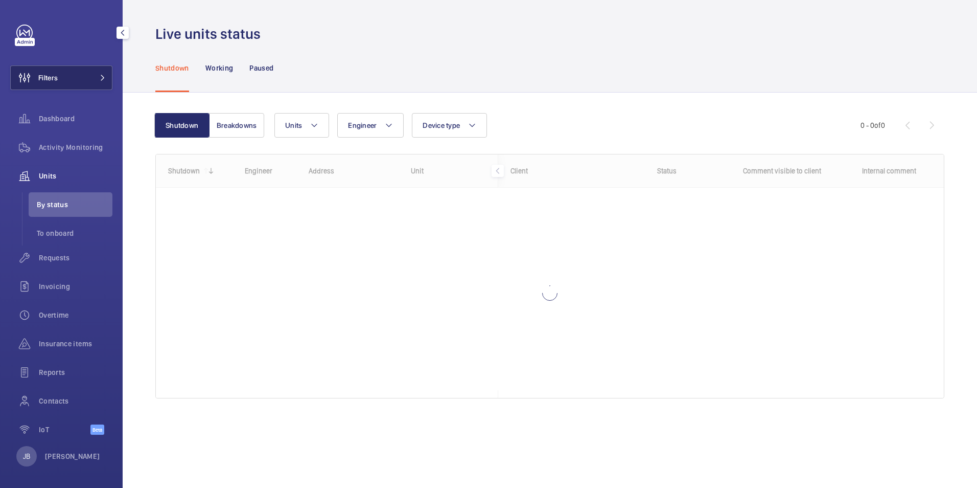
click at [79, 75] on button "Filters" at bounding box center [61, 77] width 102 height 25
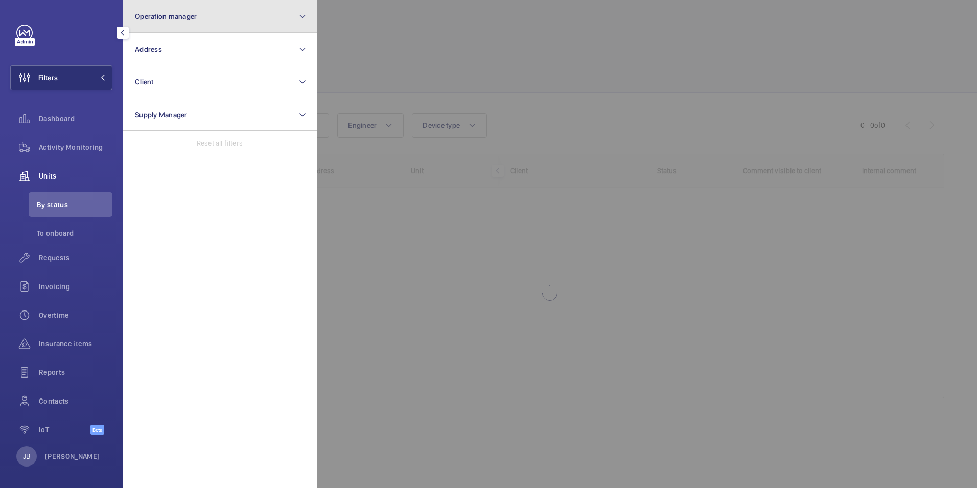
click at [204, 21] on button "Operation manager" at bounding box center [220, 16] width 194 height 33
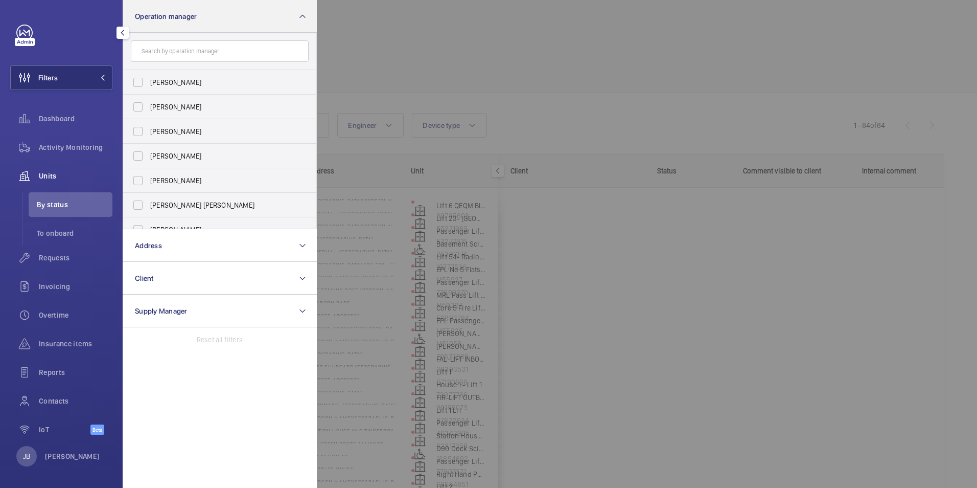
type input "T"
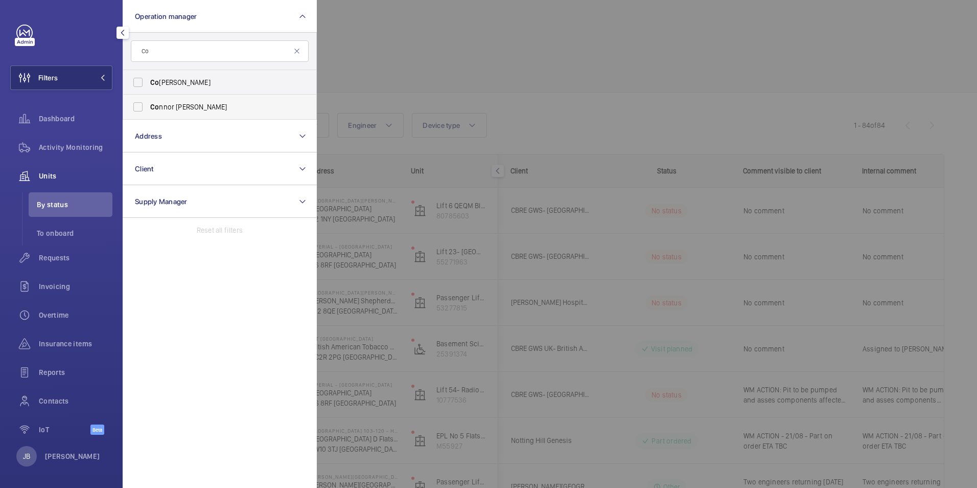
type input "Co"
click at [166, 106] on span "Co nnor Tarpey" at bounding box center [220, 107] width 141 height 10
click at [148, 106] on input "Co nnor Tarpey" at bounding box center [138, 107] width 20 height 20
checkbox input "true"
click at [390, 54] on div at bounding box center [805, 244] width 977 height 488
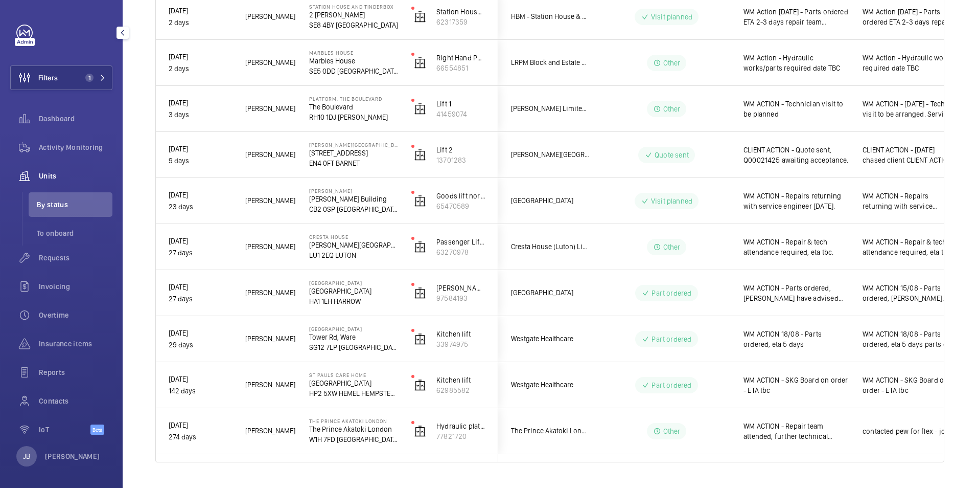
scroll to position [309, 0]
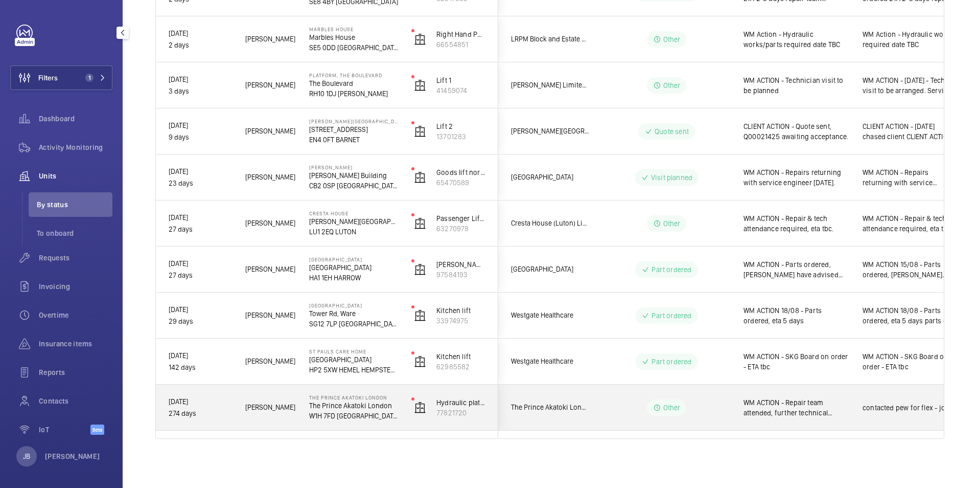
click at [810, 414] on span "WM ACTION - Repair team attended, further technical assistance required, attend…" at bounding box center [797, 407] width 106 height 20
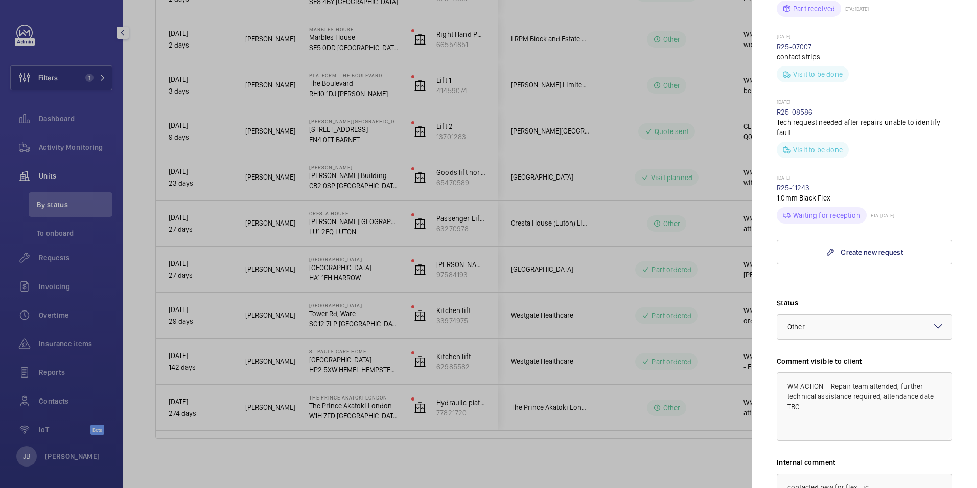
scroll to position [696, 0]
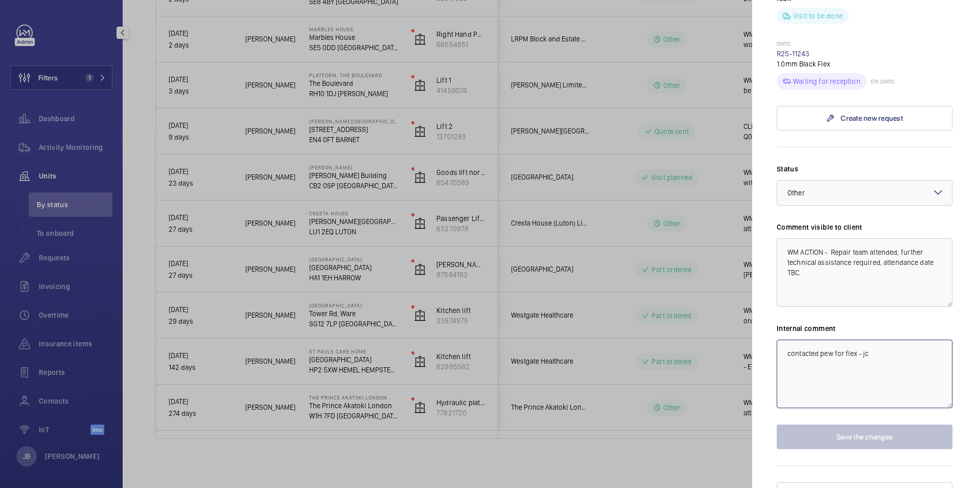
click at [784, 339] on textarea "contacted pew for flex - jc" at bounding box center [865, 373] width 176 height 68
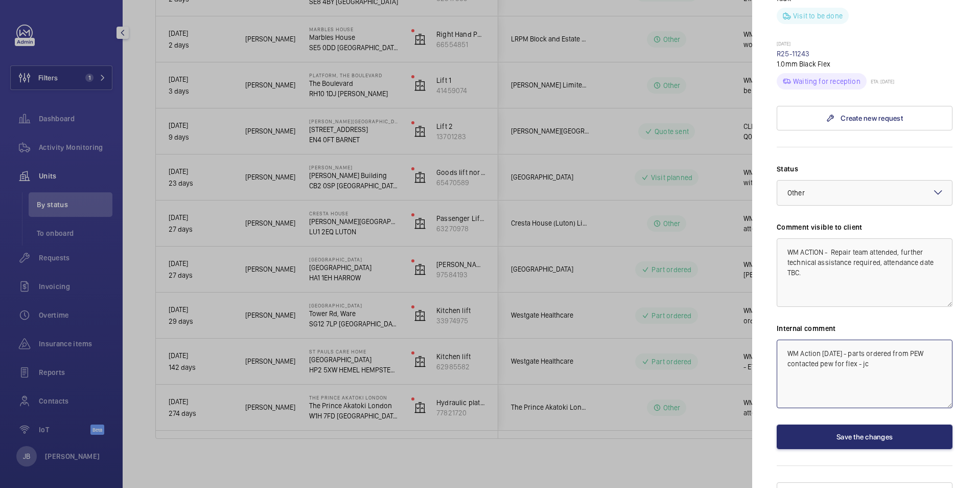
click at [857, 339] on textarea "WM Action 21/8/25 - parts ordered from PEW contacted pew for flex - jc" at bounding box center [865, 373] width 176 height 68
click at [933, 339] on textarea "WM Action 21/8/25 - Parts ordered from PEW contacted pew for flex - jc" at bounding box center [865, 373] width 176 height 68
type textarea "WM Action 21/8/25 - Parts ordered from PEW - JB contacted pew for flex - jc"
click at [856, 424] on button "Save the changes" at bounding box center [865, 436] width 176 height 25
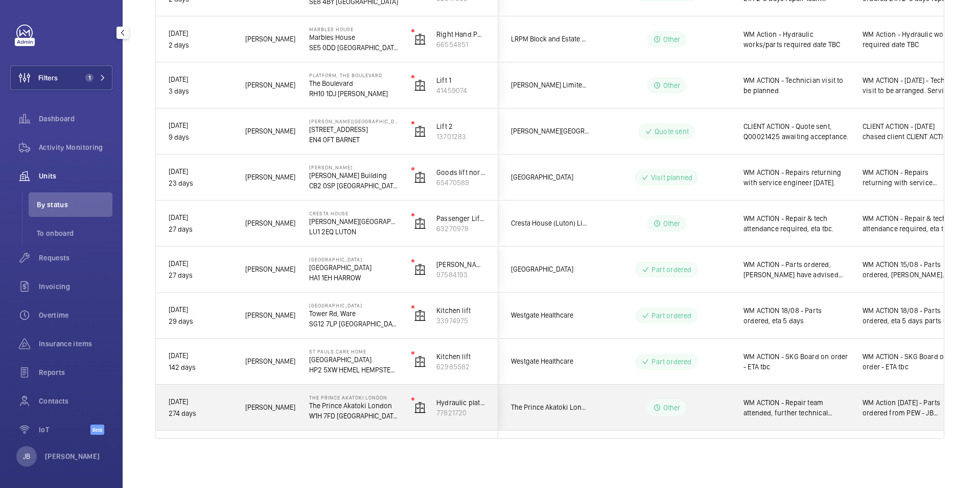
click at [678, 409] on p "Other" at bounding box center [671, 407] width 17 height 10
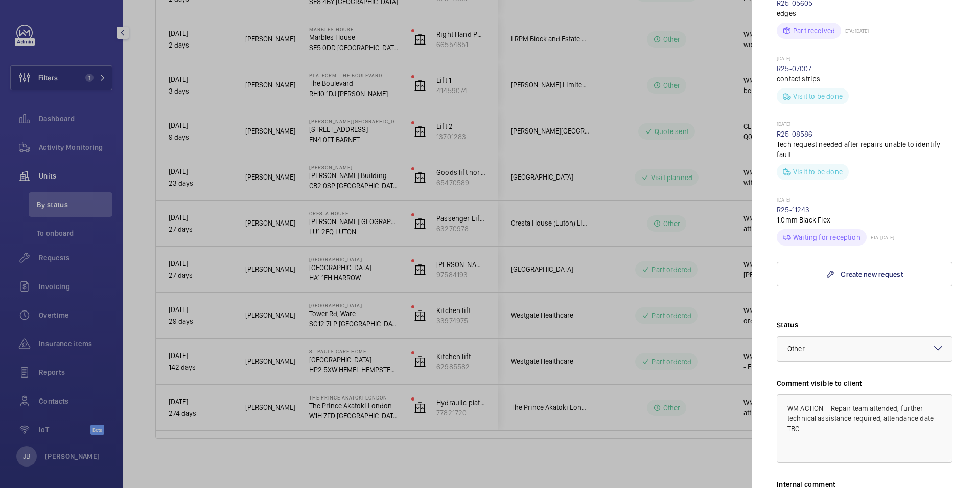
scroll to position [613, 0]
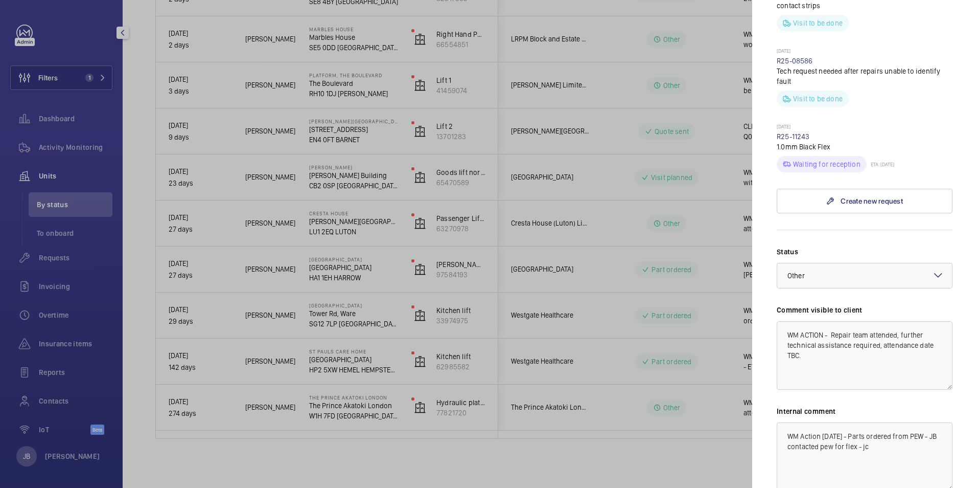
click at [701, 408] on div at bounding box center [488, 244] width 977 height 488
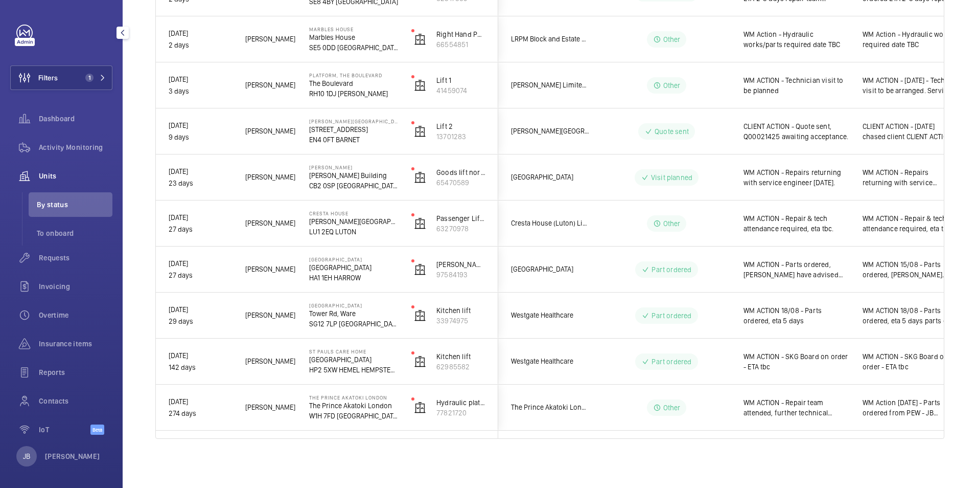
scroll to position [0, 0]
drag, startPoint x: 43, startPoint y: 73, endPoint x: 63, endPoint y: 78, distance: 20.2
click at [43, 73] on span "Filters" at bounding box center [47, 78] width 19 height 10
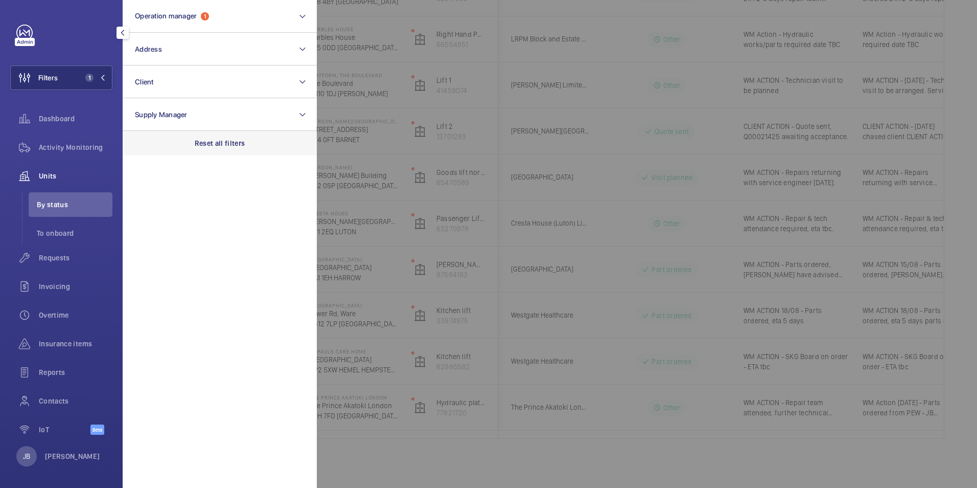
click at [239, 146] on p "Reset all filters" at bounding box center [220, 143] width 51 height 10
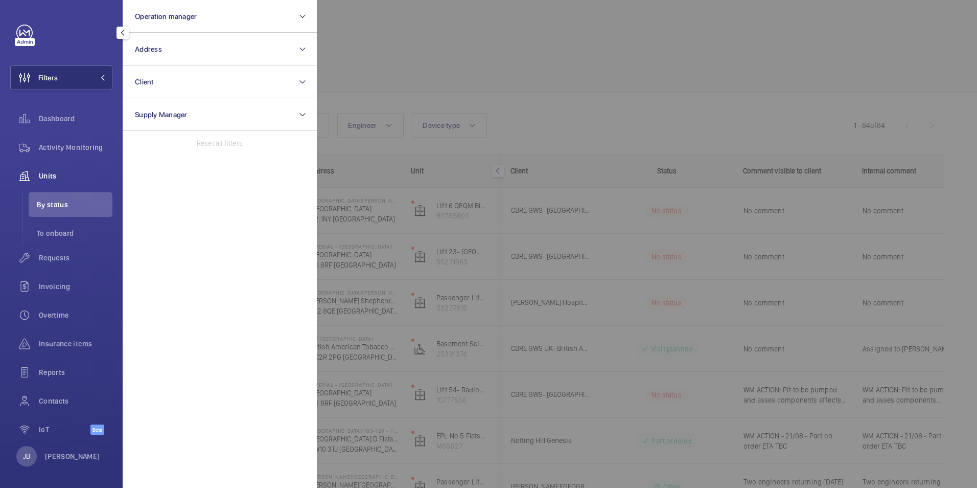
click at [439, 61] on div at bounding box center [805, 244] width 977 height 488
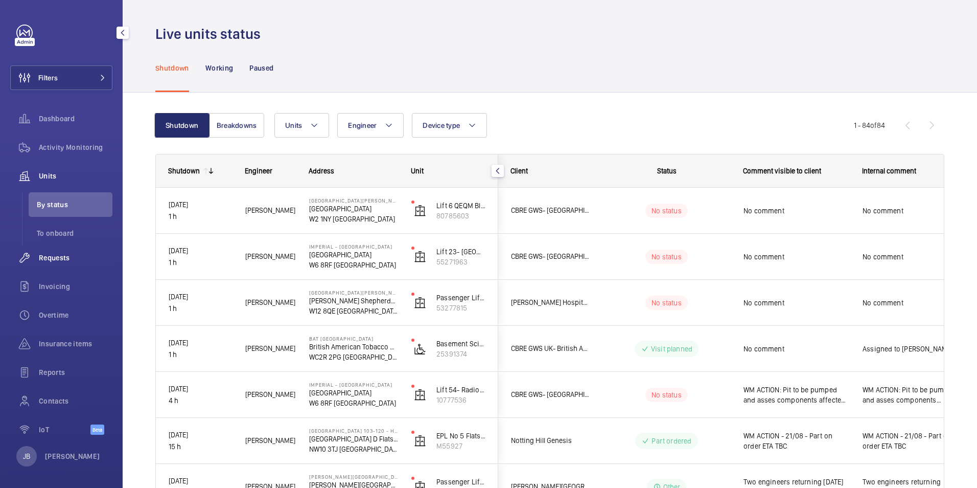
click at [55, 263] on div "Requests" at bounding box center [61, 257] width 102 height 25
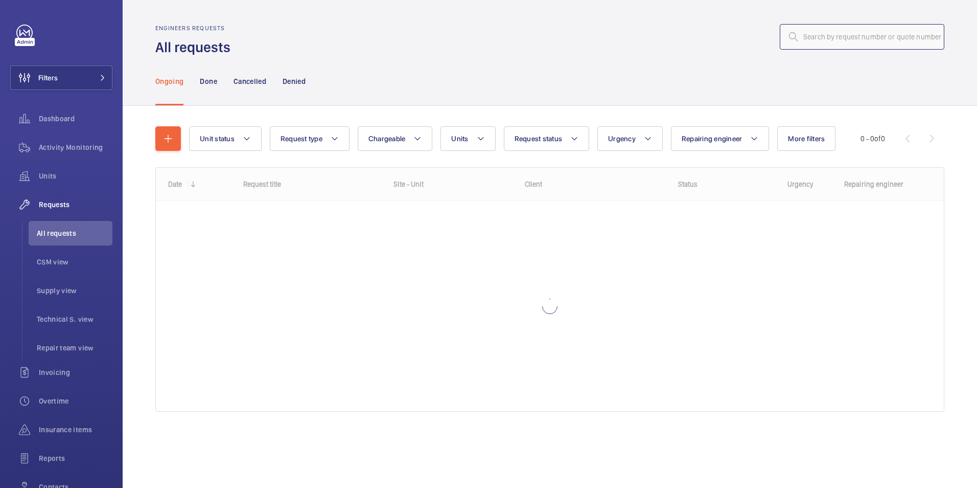
click at [820, 37] on input "text" at bounding box center [862, 37] width 165 height 26
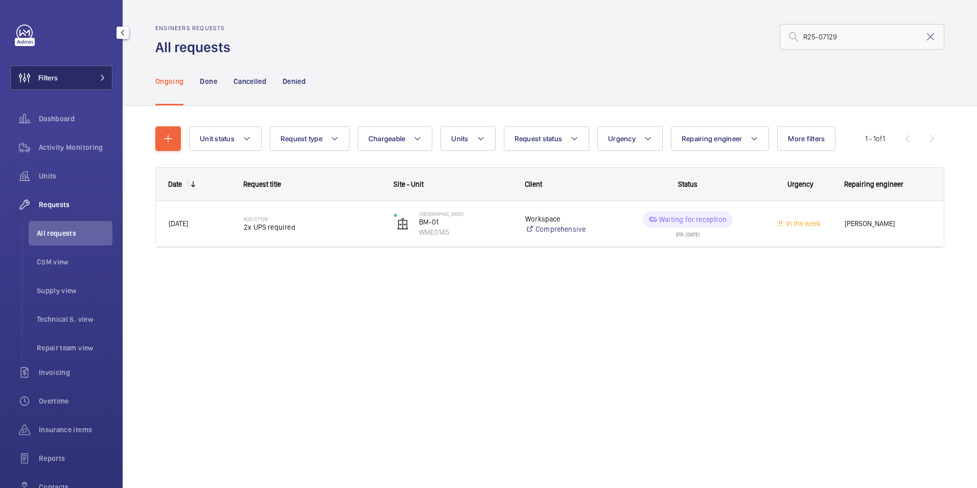
click at [66, 78] on button "Filters" at bounding box center [61, 77] width 102 height 25
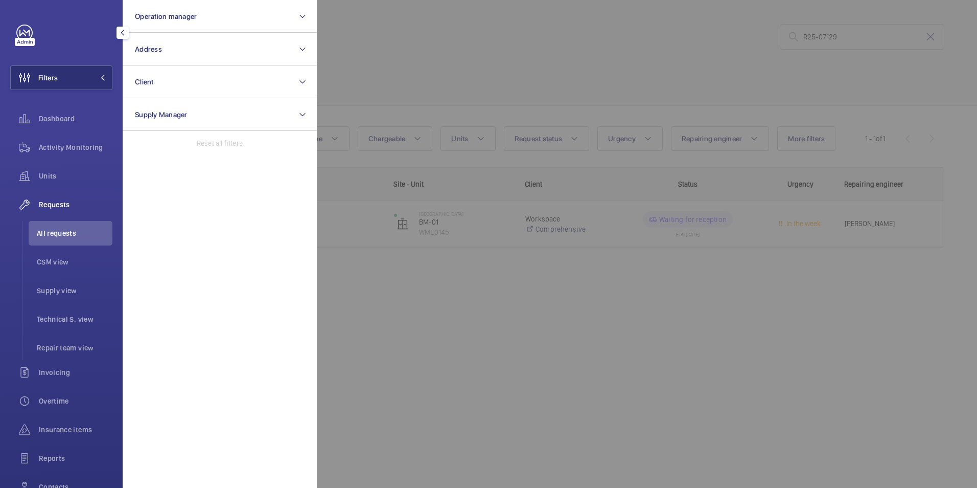
drag, startPoint x: 691, startPoint y: 54, endPoint x: 924, endPoint y: 11, distance: 236.6
click at [694, 54] on div at bounding box center [805, 244] width 977 height 488
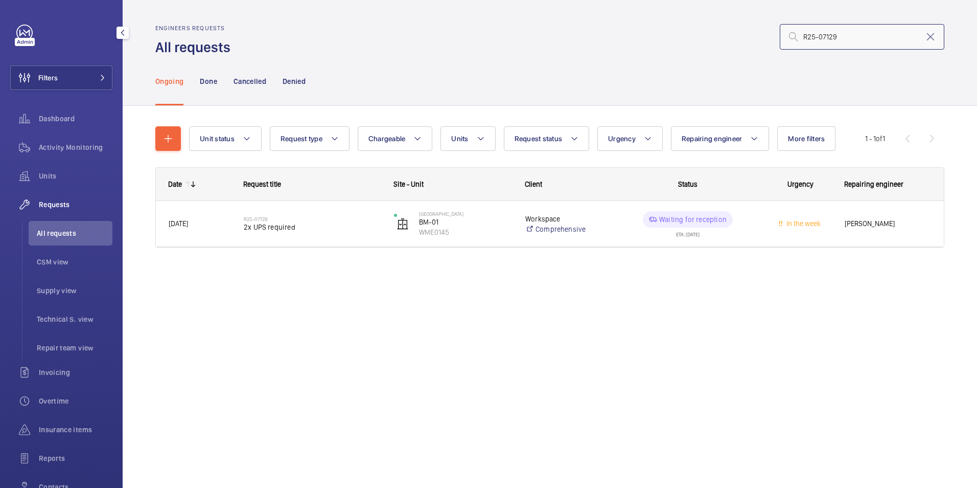
drag, startPoint x: 866, startPoint y: 24, endPoint x: 850, endPoint y: 32, distance: 18.3
click at [863, 25] on input "R25-07129" at bounding box center [862, 37] width 165 height 26
drag, startPoint x: 845, startPoint y: 36, endPoint x: 785, endPoint y: 40, distance: 60.9
click at [786, 40] on input "R25-07129" at bounding box center [862, 37] width 165 height 26
paste input "8087"
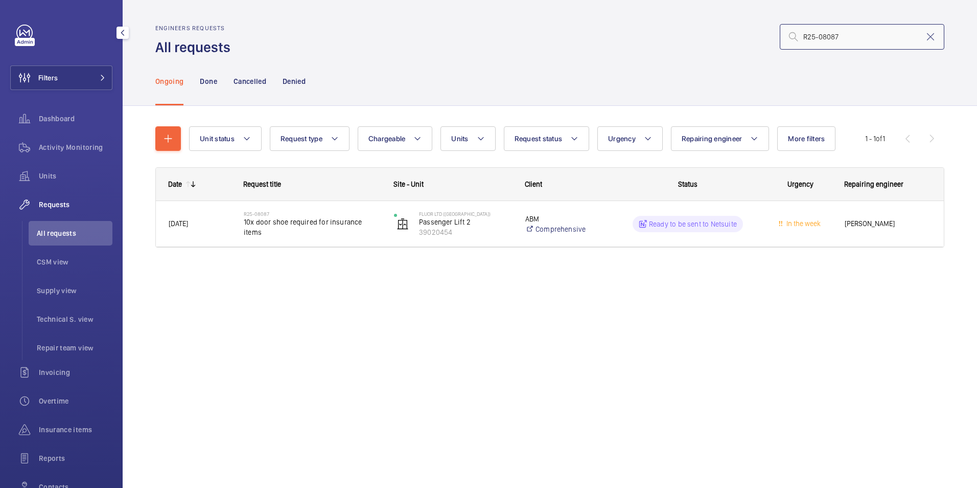
type input "R25-08087"
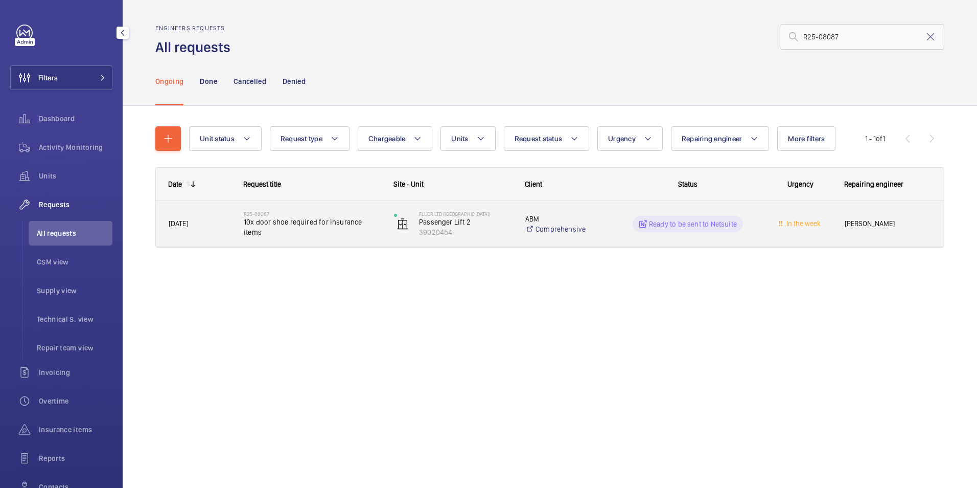
click at [681, 238] on div "Ready to be sent to Netsuite" at bounding box center [681, 223] width 149 height 37
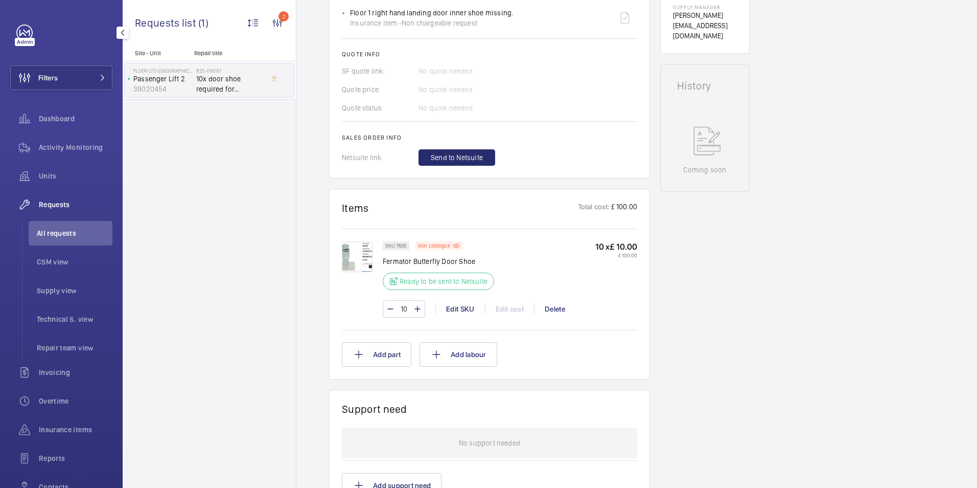
scroll to position [460, 0]
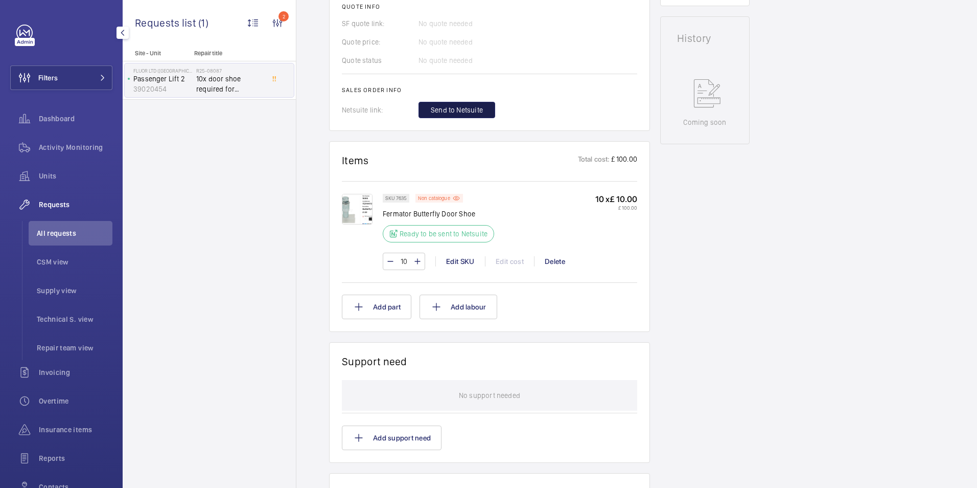
click at [454, 115] on span "Send to Netsuite" at bounding box center [457, 110] width 52 height 10
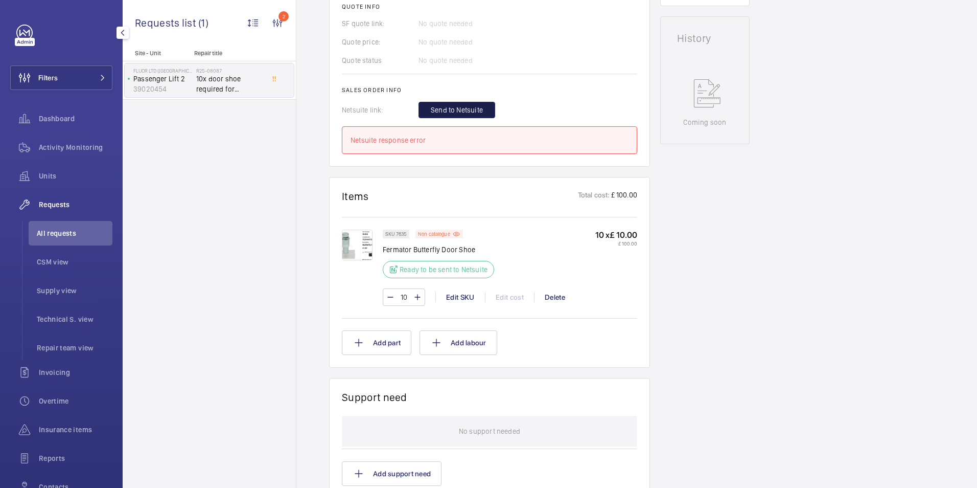
click at [456, 115] on span "Send to Netsuite" at bounding box center [457, 110] width 52 height 10
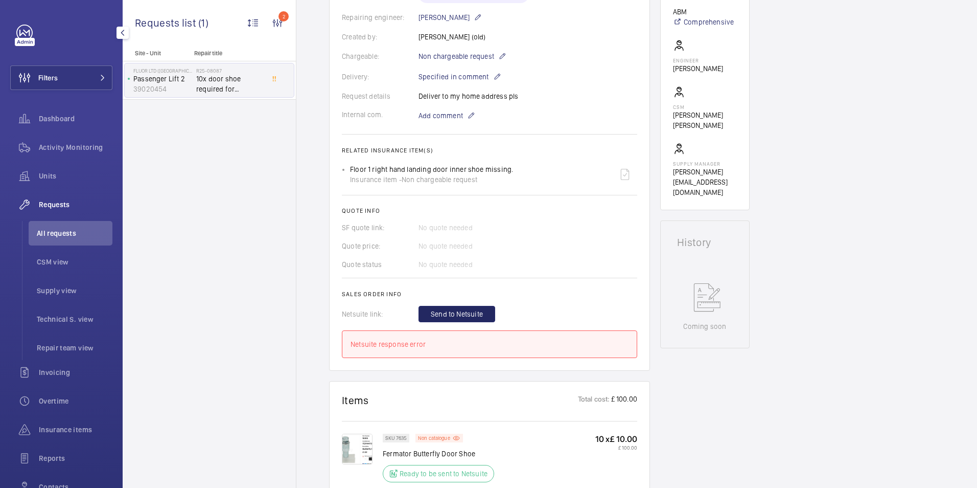
scroll to position [256, 0]
click at [463, 319] on span "Send to Netsuite" at bounding box center [457, 314] width 52 height 10
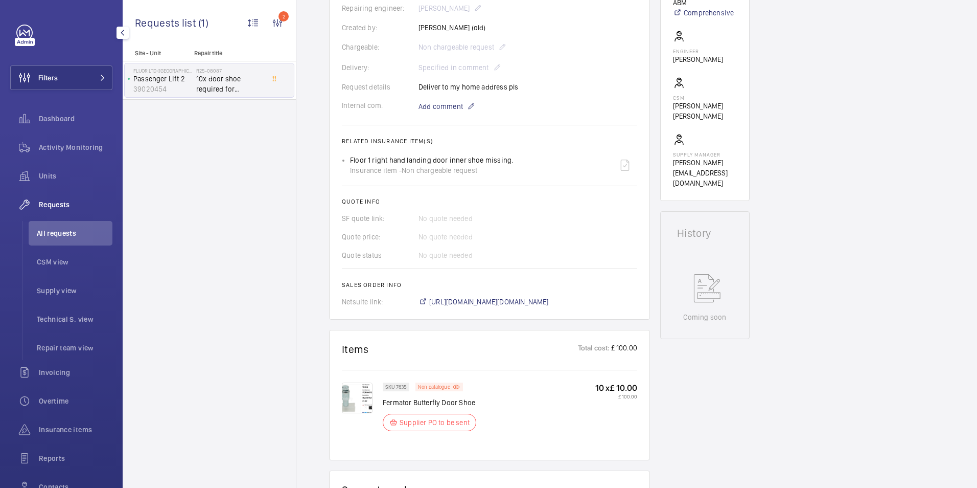
scroll to position [307, 0]
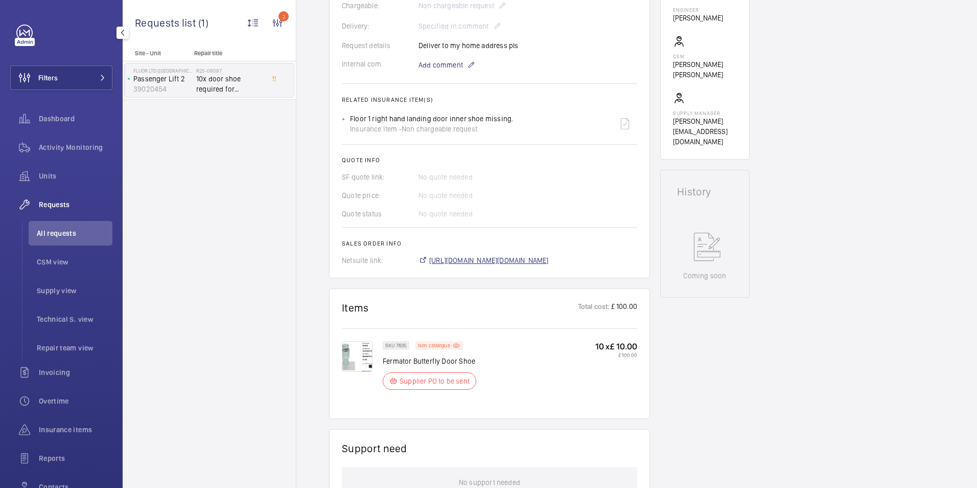
click at [519, 258] on span "https://6461500.app.netsuite.com/app/accounting/transactions/salesord.nl?id=293…" at bounding box center [489, 260] width 120 height 10
click at [356, 355] on img at bounding box center [357, 356] width 31 height 31
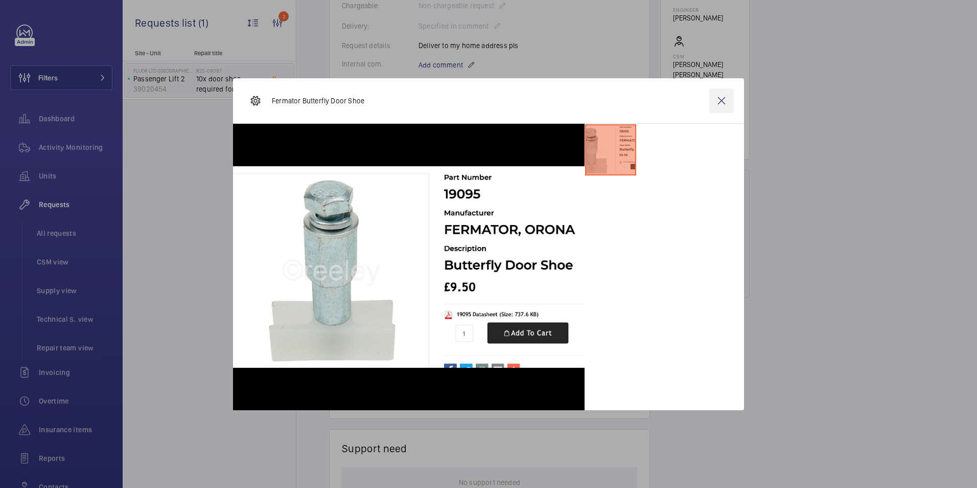
click at [717, 105] on wm-front-icon-button at bounding box center [721, 100] width 25 height 25
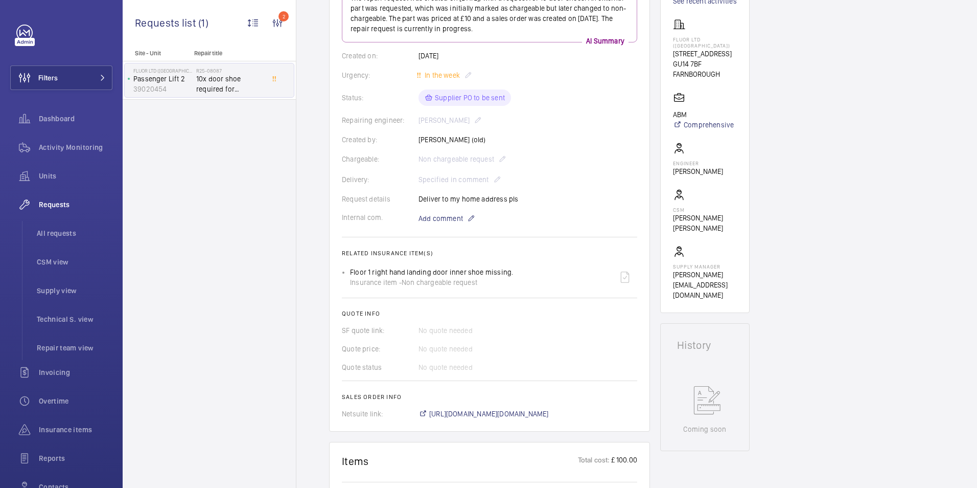
scroll to position [204, 0]
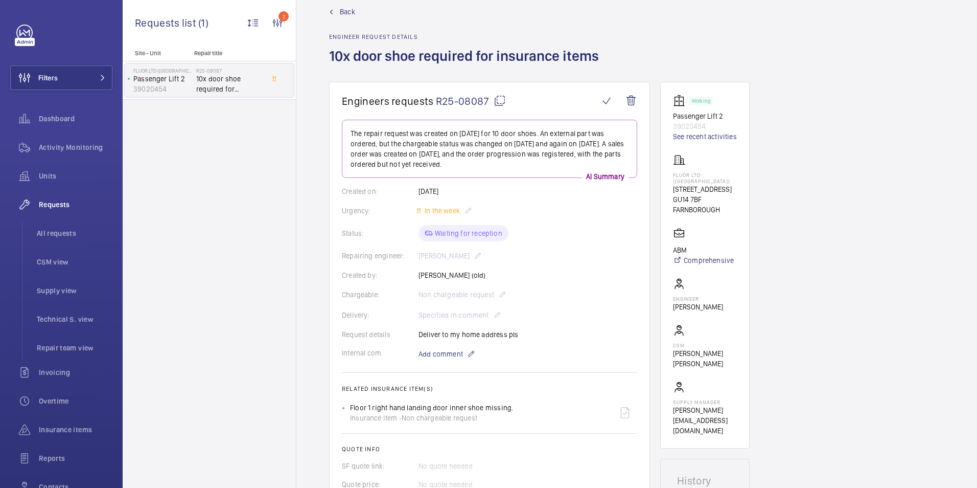
scroll to position [10, 0]
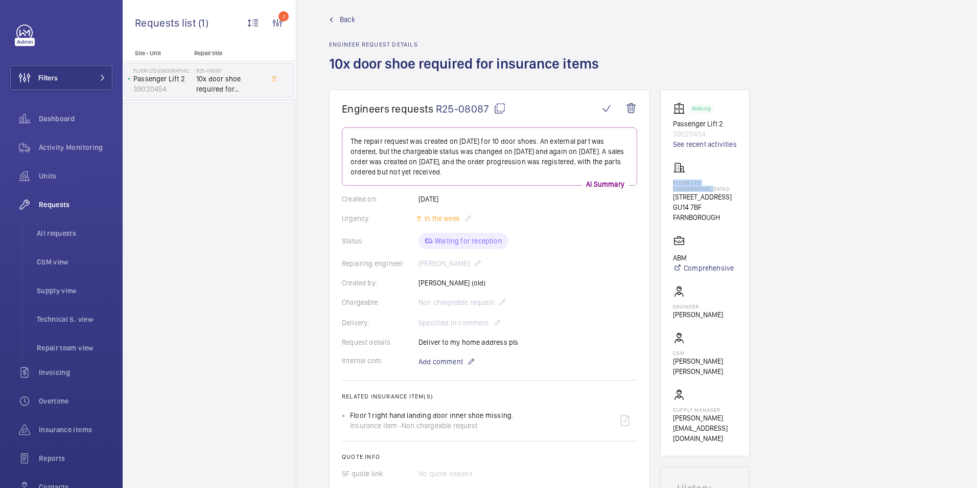
drag, startPoint x: 673, startPoint y: 181, endPoint x: 719, endPoint y: 187, distance: 46.3
click at [719, 187] on wm-front-card "Working Passenger Lift 2 39020454 See recent activities Fluor Ltd (Farnborough)…" at bounding box center [704, 272] width 89 height 367
copy p "Fluor Ltd (Farnborough)"
drag, startPoint x: 433, startPoint y: 107, endPoint x: 487, endPoint y: 106, distance: 53.2
click at [487, 106] on h1 "Engineers requests R25-08087" at bounding box center [470, 108] width 257 height 13
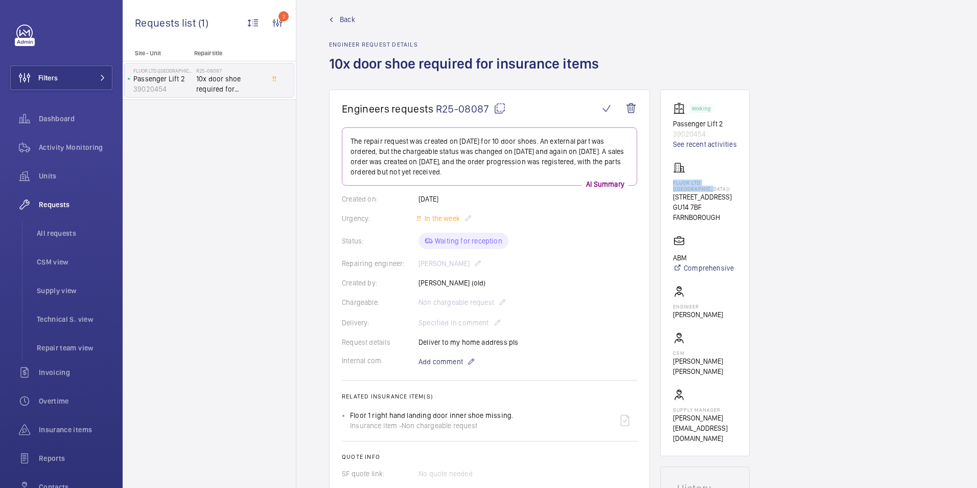
copy h1 "R25-08087"
click at [54, 198] on div "Requests" at bounding box center [61, 204] width 102 height 25
click at [468, 362] on mat-icon at bounding box center [471, 361] width 8 height 12
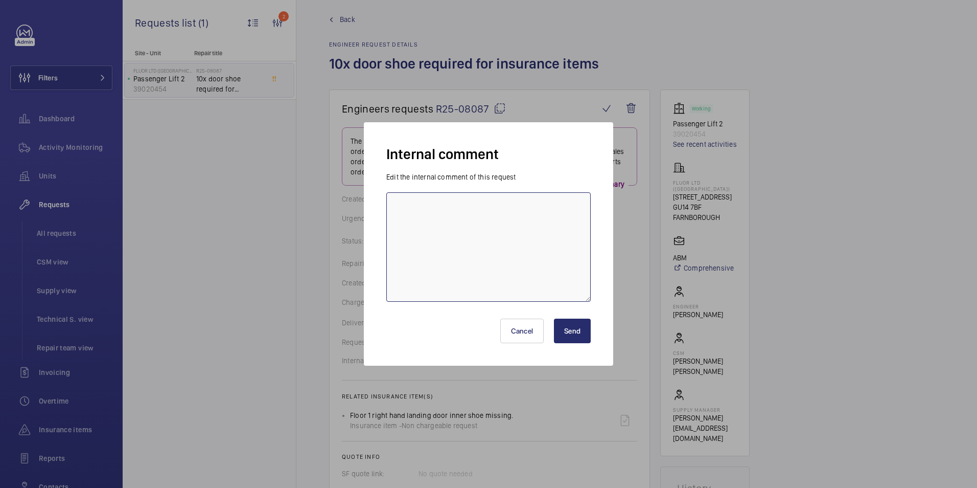
click at [451, 222] on textarea at bounding box center [488, 246] width 204 height 109
type textarea "Parts Ordered - ETA TBC"
click at [575, 333] on button "Send" at bounding box center [572, 330] width 37 height 25
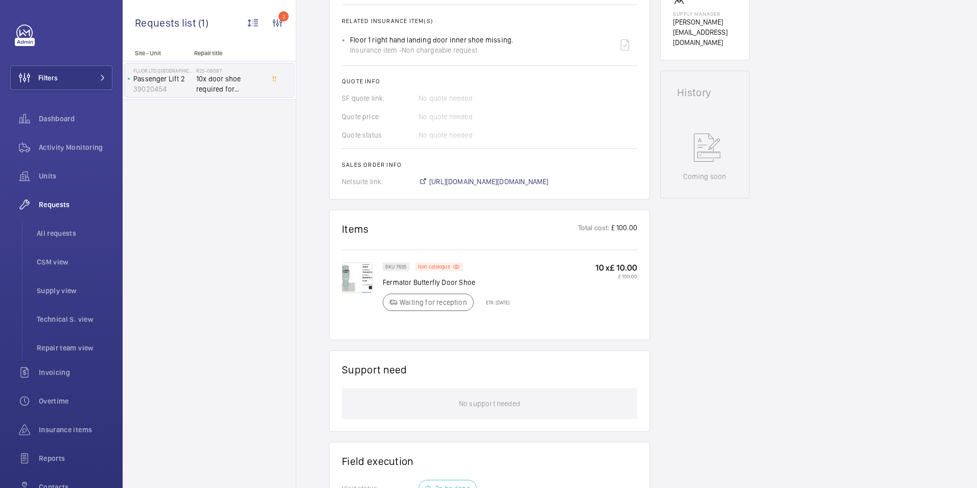
scroll to position [419, 0]
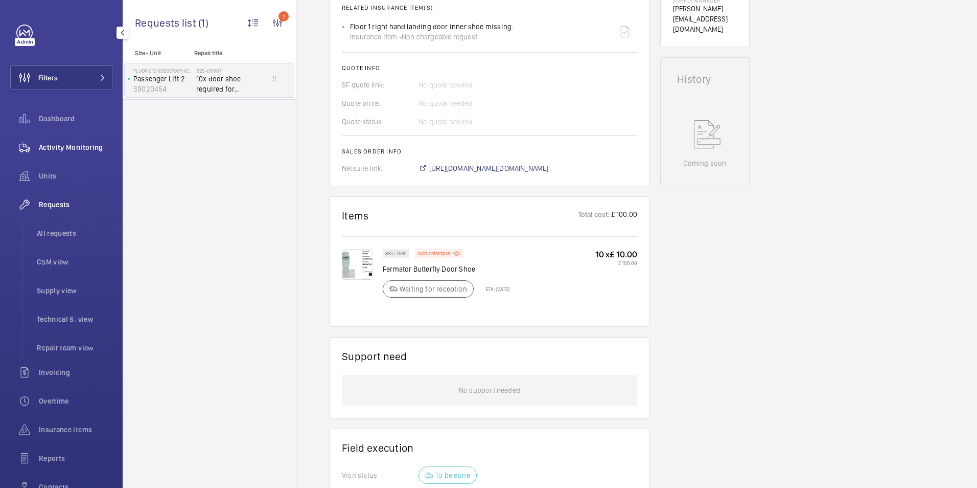
click at [71, 144] on span "Activity Monitoring" at bounding box center [76, 147] width 74 height 10
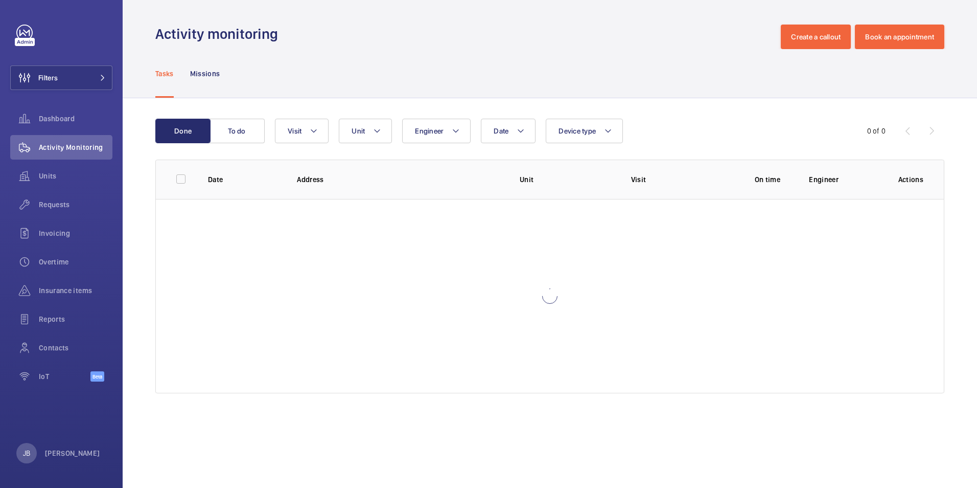
click at [306, 57] on div "Tasks Missions" at bounding box center [549, 73] width 789 height 49
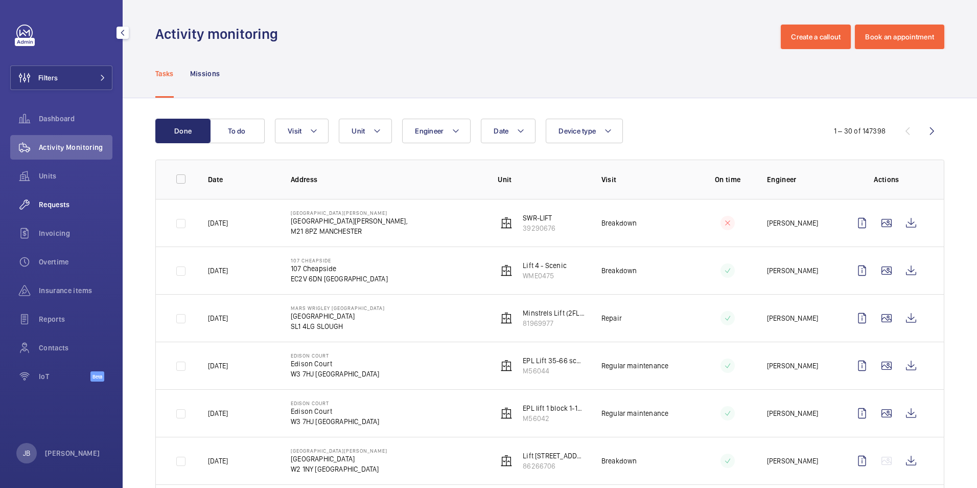
click at [62, 207] on span "Requests" at bounding box center [76, 204] width 74 height 10
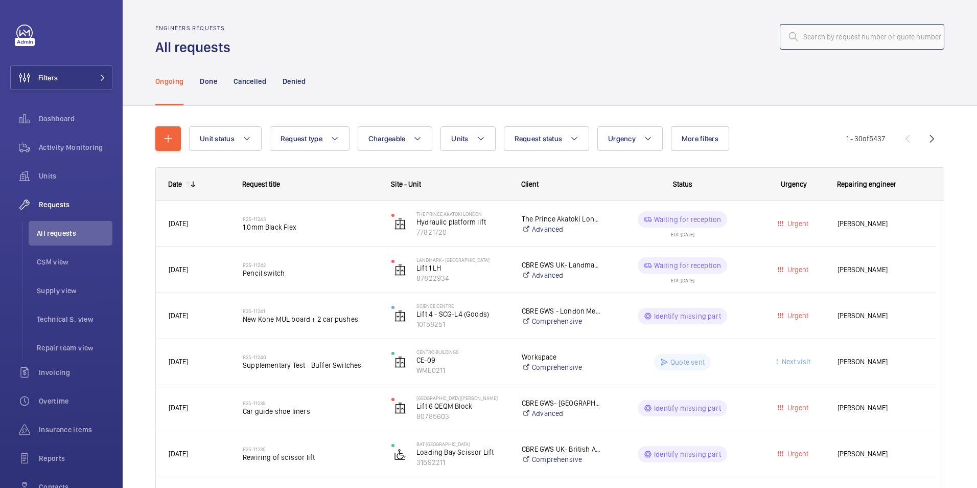
paste input "R25-08317"
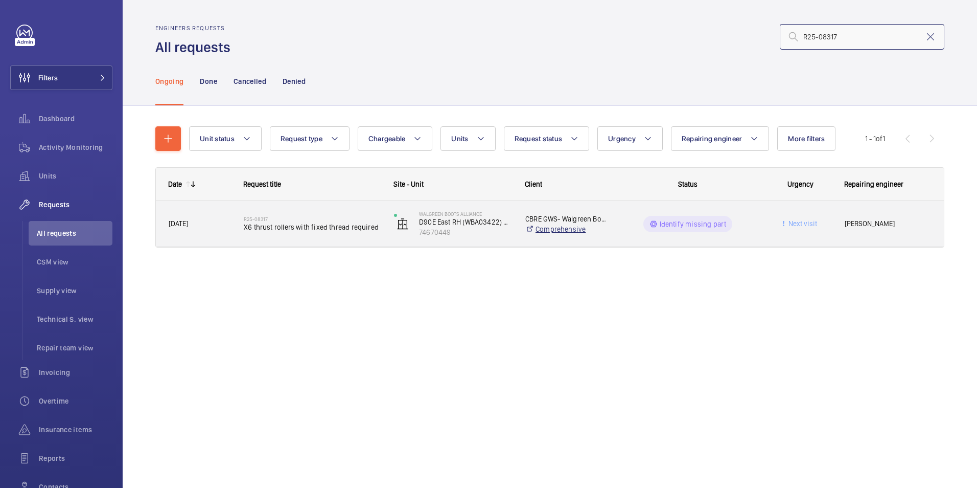
type input "R25-08317"
click at [558, 232] on link "Comprehensive" at bounding box center [565, 229] width 81 height 10
click at [755, 230] on wm-front-pills-cell "Identify missing part" at bounding box center [688, 224] width 137 height 16
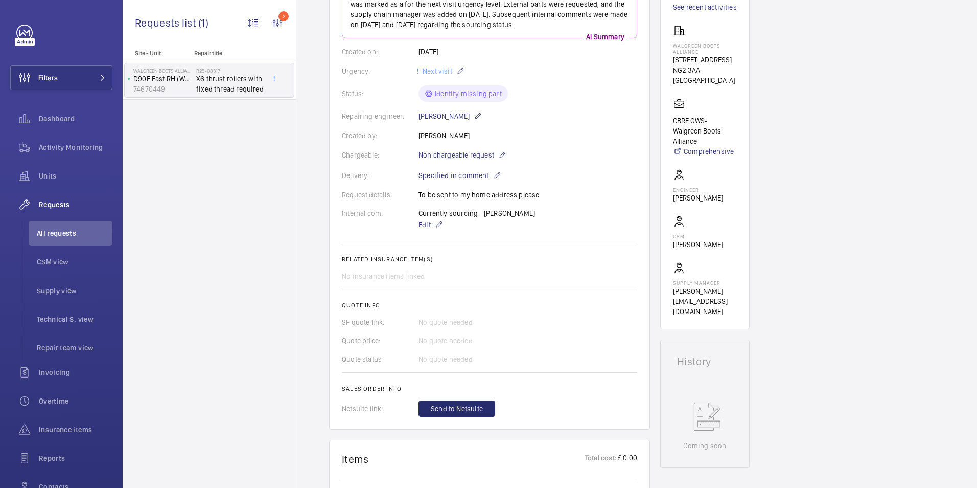
scroll to position [153, 0]
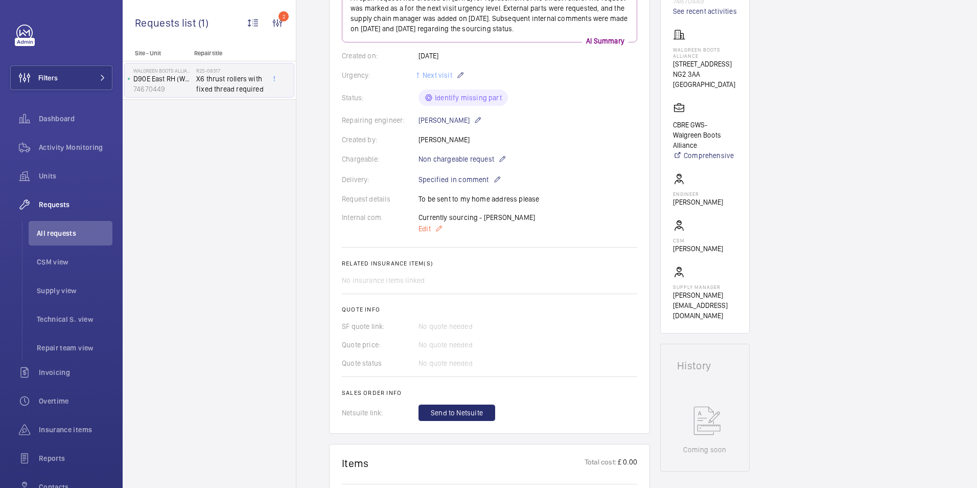
click at [422, 228] on span "Edit" at bounding box center [425, 228] width 12 height 10
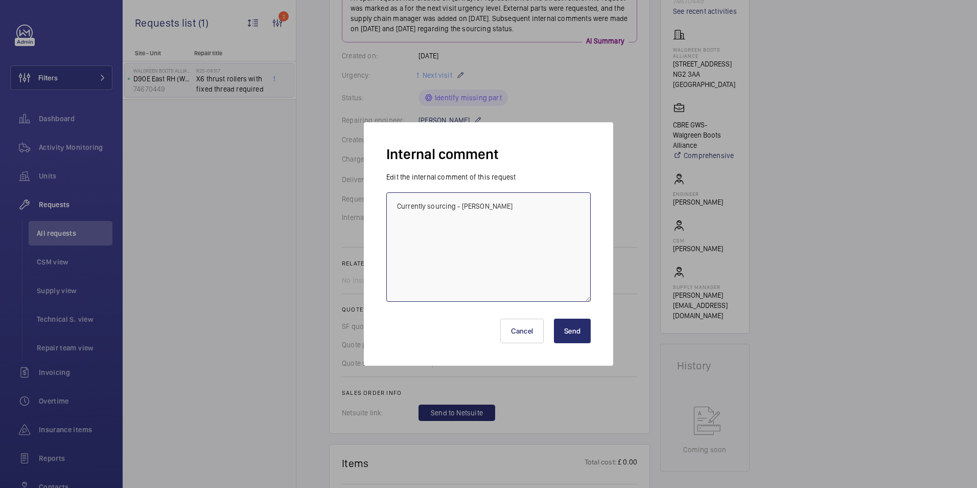
drag, startPoint x: 479, startPoint y: 205, endPoint x: 380, endPoint y: 207, distance: 99.2
click at [380, 207] on div "Internal comment Edit the internal comment of this request Currently sourcing -…" at bounding box center [488, 243] width 249 height 243
type textarea "More info on part required - Jess"
drag, startPoint x: 582, startPoint y: 331, endPoint x: 580, endPoint y: 326, distance: 5.5
click at [582, 330] on button "Send" at bounding box center [572, 330] width 37 height 25
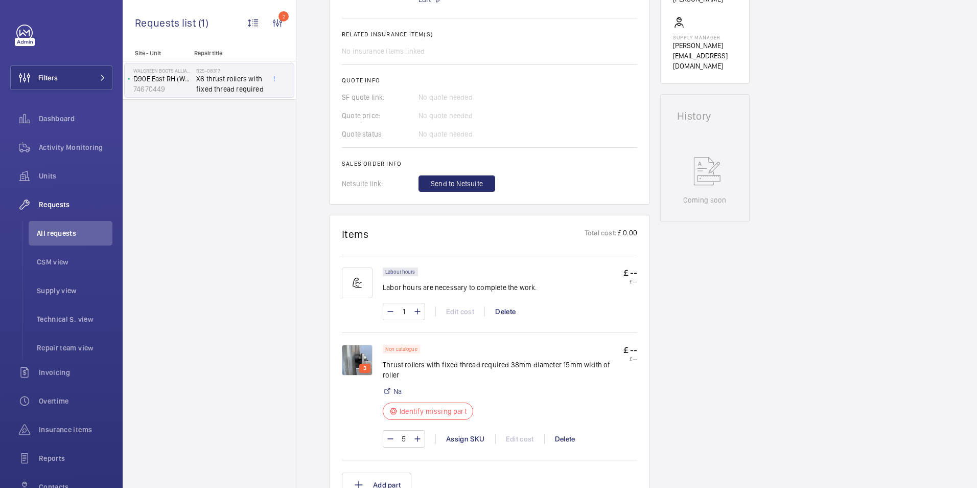
scroll to position [409, 0]
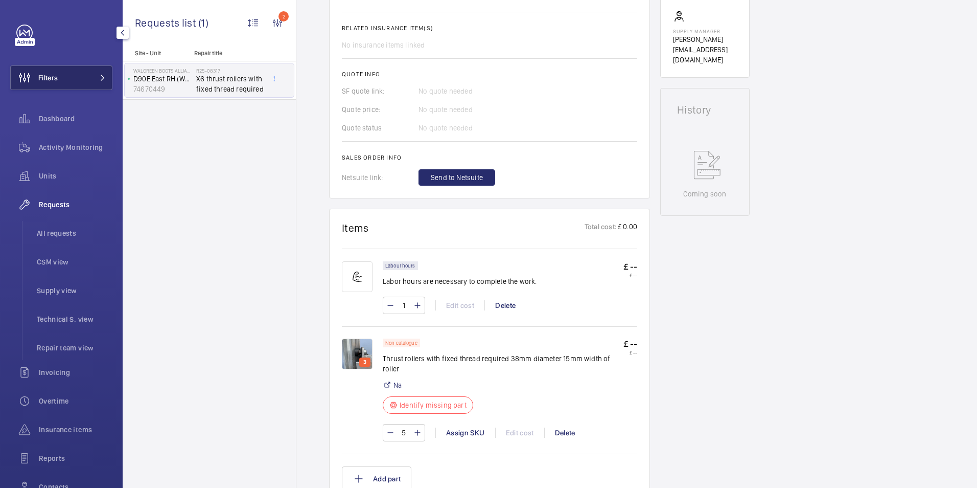
click at [50, 78] on span "Filters" at bounding box center [47, 78] width 19 height 10
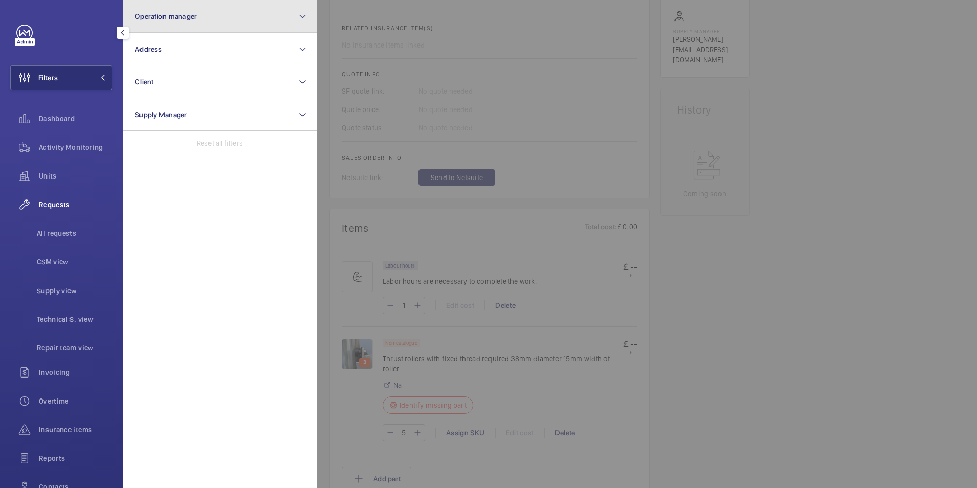
click at [178, 24] on button "Operation manager" at bounding box center [220, 16] width 194 height 33
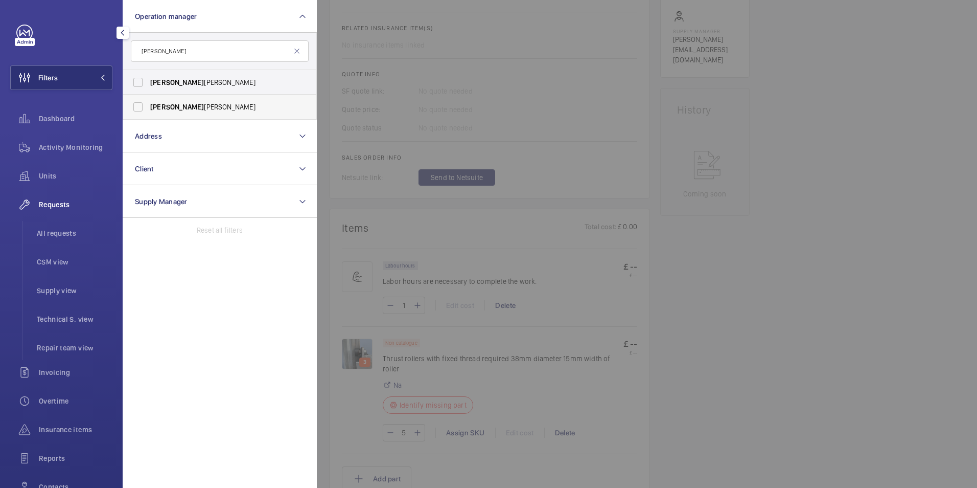
type input "connor"
click at [184, 108] on span "Connor Tarpey" at bounding box center [220, 107] width 141 height 10
click at [148, 108] on input "Connor Tarpey" at bounding box center [138, 107] width 20 height 20
checkbox input "true"
click at [53, 172] on span "Units" at bounding box center [76, 176] width 74 height 10
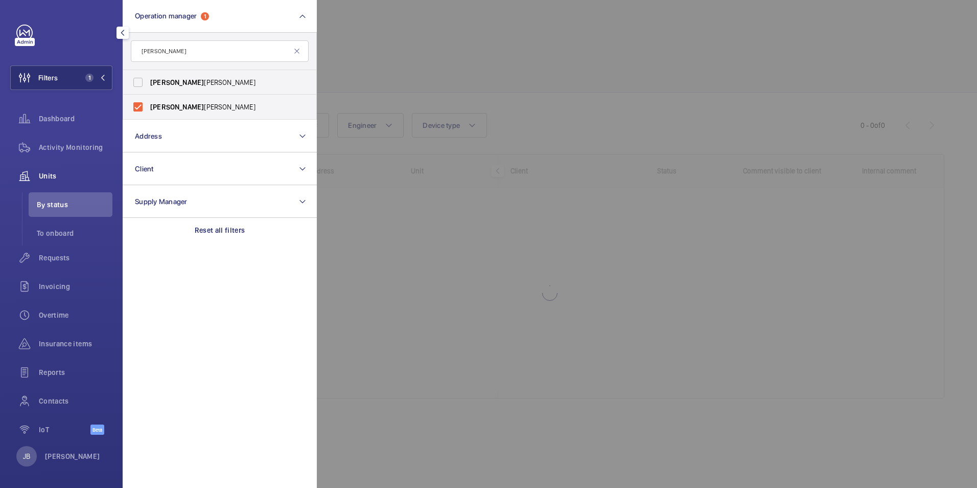
click at [377, 58] on div at bounding box center [805, 244] width 977 height 488
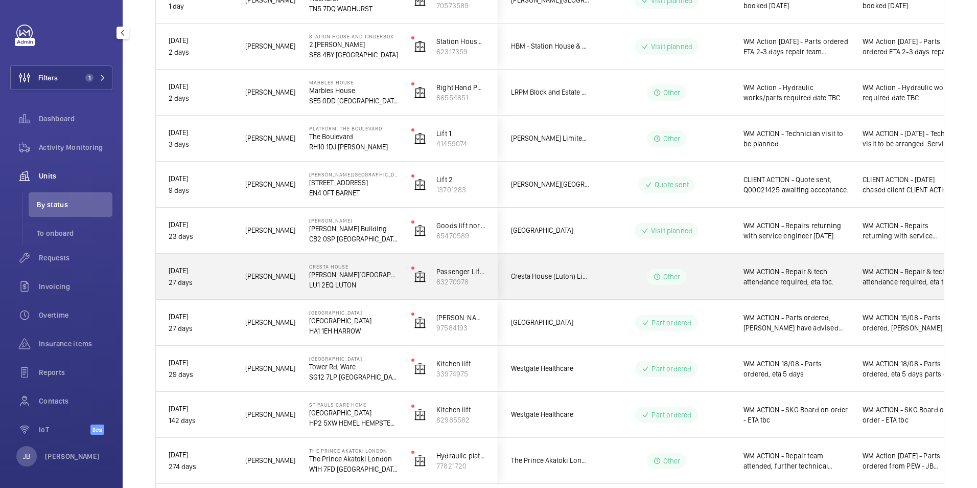
scroll to position [309, 0]
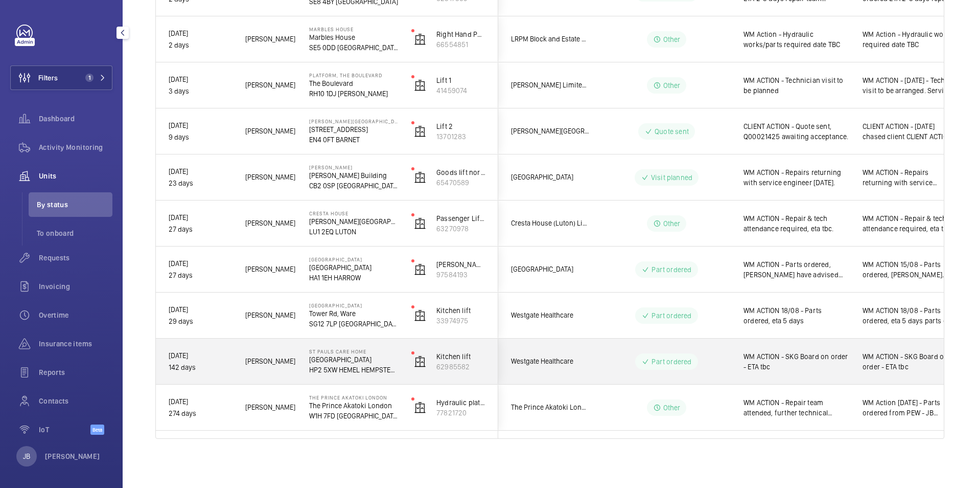
click at [793, 361] on span "WM ACTION - SKG Board on order - ETA tbc" at bounding box center [797, 361] width 106 height 20
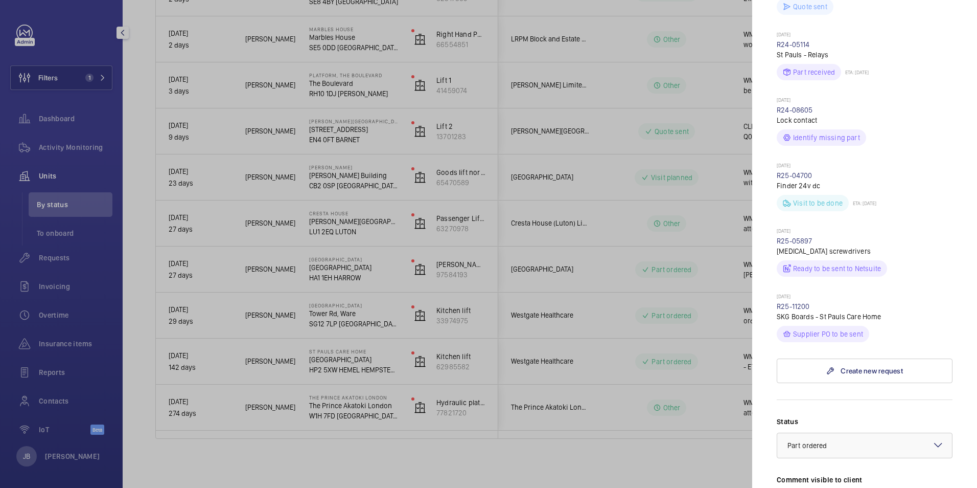
scroll to position [460, 0]
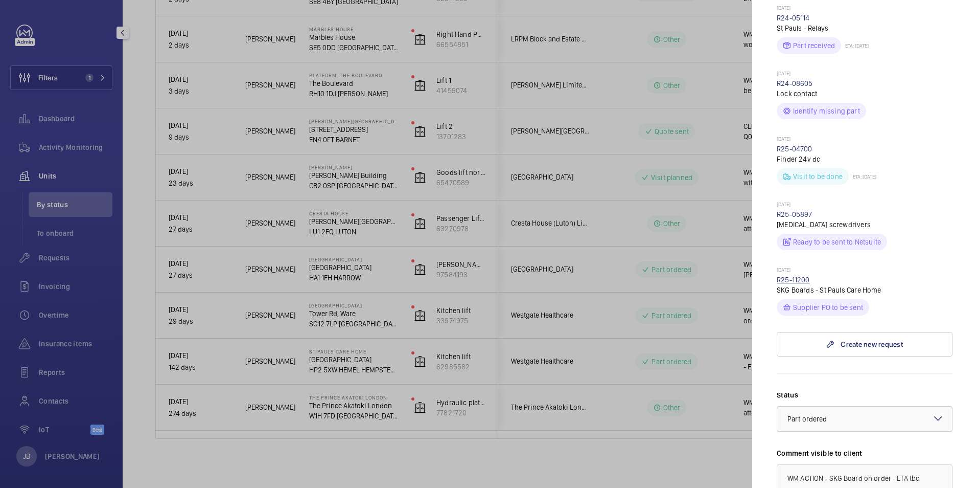
click at [796, 280] on link "R25-11200" at bounding box center [793, 280] width 33 height 8
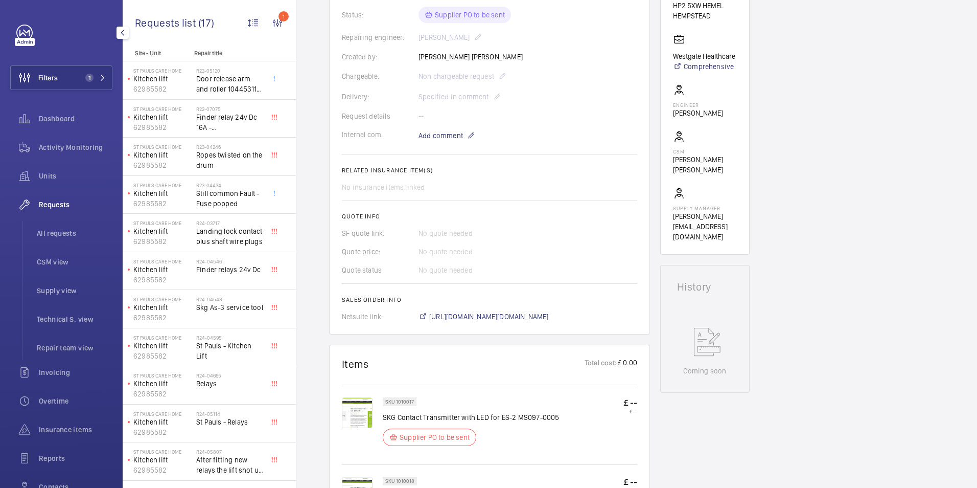
scroll to position [256, 0]
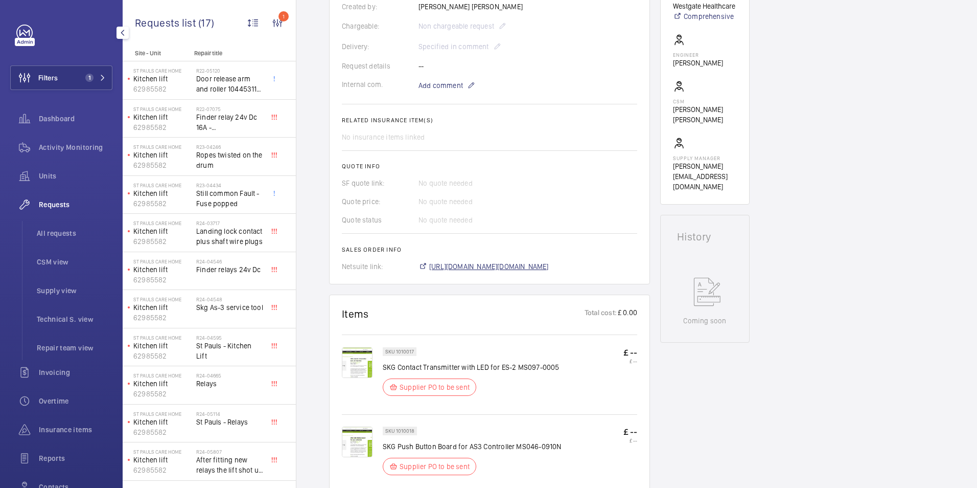
click at [534, 264] on span "https://6461500.app.netsuite.com/app/accounting/transactions/salesord.nl?id=293…" at bounding box center [489, 266] width 120 height 10
